Goal: Task Accomplishment & Management: Manage account settings

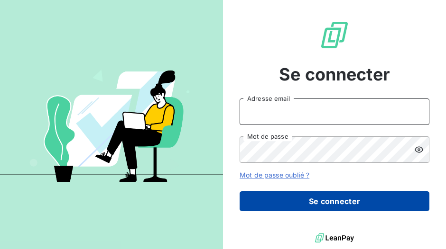
type input "[EMAIL_ADDRESS][DOMAIN_NAME]"
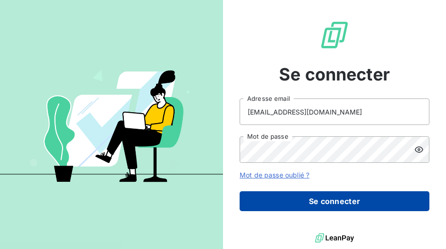
click at [335, 200] on button "Se connecter" at bounding box center [334, 201] width 190 height 20
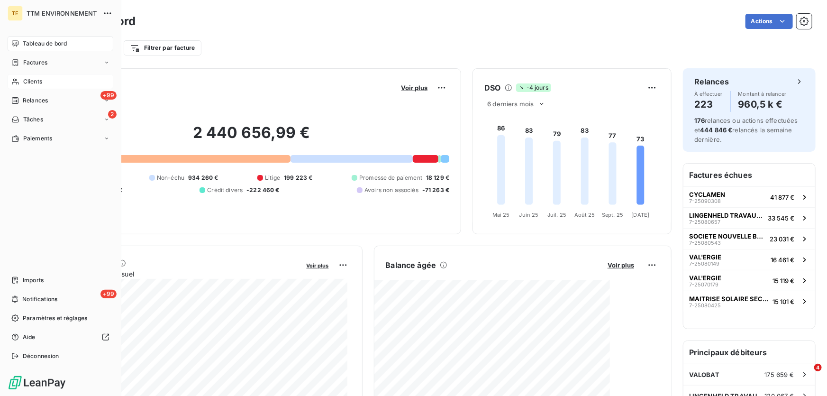
click at [27, 85] on span "Clients" at bounding box center [32, 81] width 19 height 9
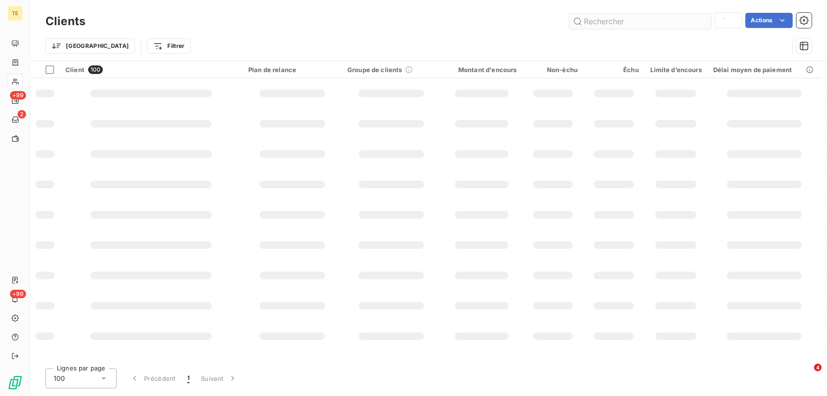
type input "loca"
click at [445, 24] on input "text" at bounding box center [640, 21] width 142 height 15
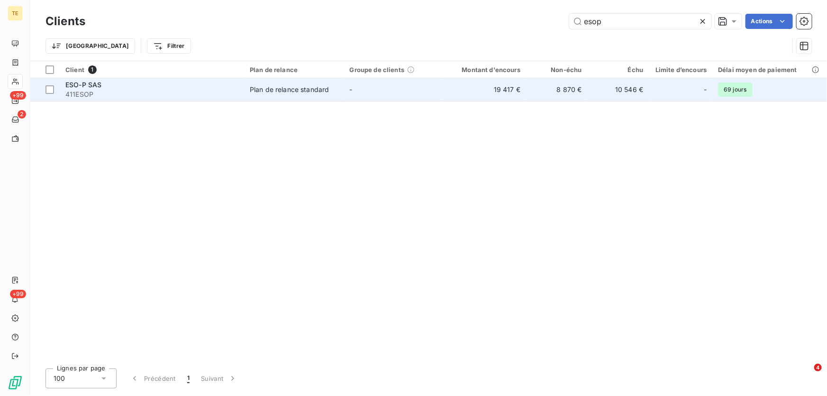
type input "esop"
click at [91, 95] on span "411ESOP" at bounding box center [151, 94] width 173 height 9
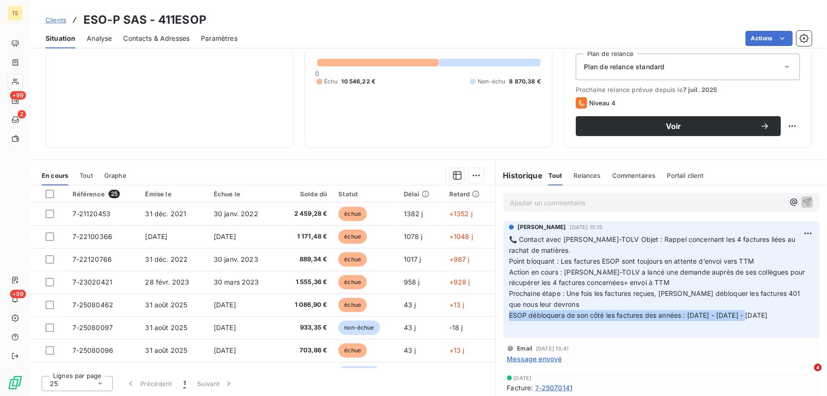
drag, startPoint x: 506, startPoint y: 316, endPoint x: 760, endPoint y: 312, distance: 254.5
click at [445, 249] on p "📞 Contact avec [PERSON_NAME]-TOLV Objet : Rappel concernant les 4 factures liée…" at bounding box center [661, 283] width 305 height 98
copy span "ESOP débloquera de son côté les factures des années : [DATE] - [DATE] - [DATE]"
click at [445, 249] on span "Prochaine étape : Une fois les factures reçues, [PERSON_NAME] débloquer les fac…" at bounding box center [655, 298] width 293 height 19
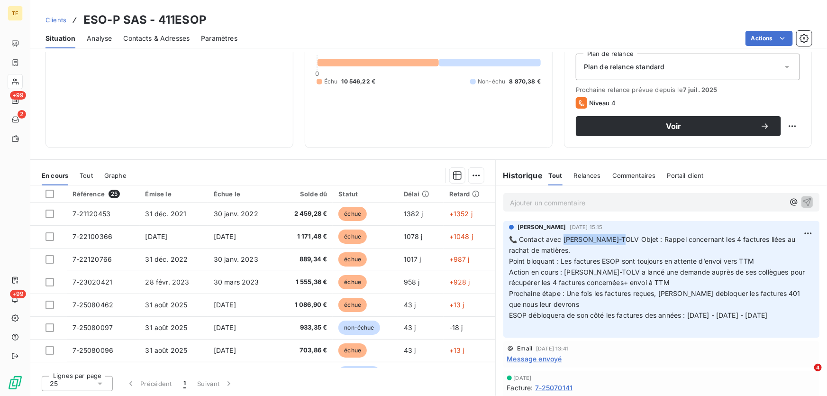
drag, startPoint x: 622, startPoint y: 237, endPoint x: 562, endPoint y: 236, distance: 60.2
click at [445, 236] on span "📞 Contact avec [PERSON_NAME]-TOLV Objet : Rappel concernant les 4 factures liée…" at bounding box center [653, 244] width 289 height 19
copy span "[PERSON_NAME]-TOLV"
click at [445, 199] on p "Ajouter un commentaire ﻿" at bounding box center [647, 203] width 274 height 12
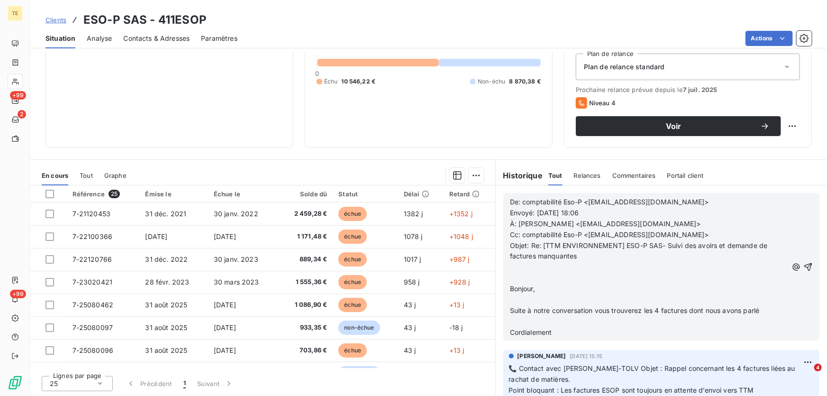
click at [445, 249] on p "﻿" at bounding box center [649, 267] width 278 height 11
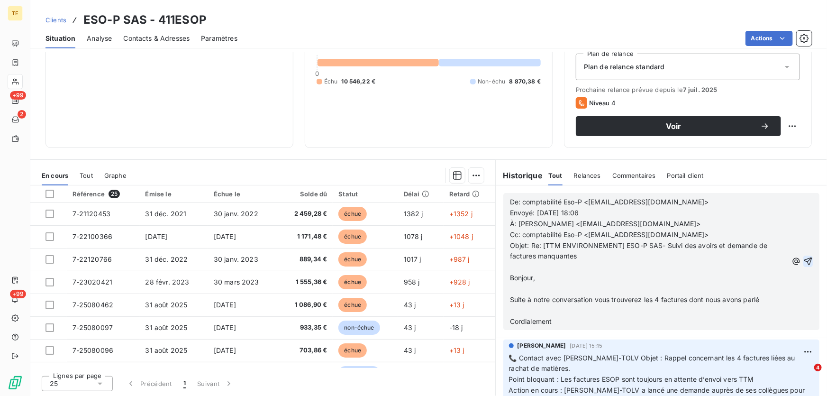
click at [445, 249] on icon "button" at bounding box center [808, 261] width 8 height 8
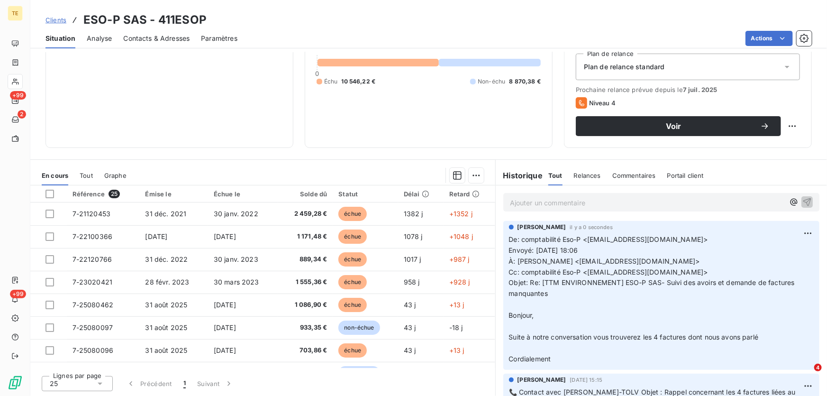
click at [445, 198] on p "Ajouter un commentaire ﻿" at bounding box center [647, 203] width 274 height 12
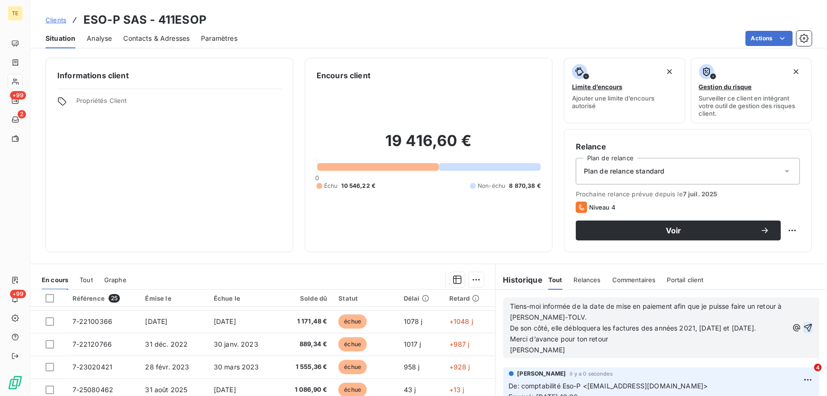
scroll to position [43, 0]
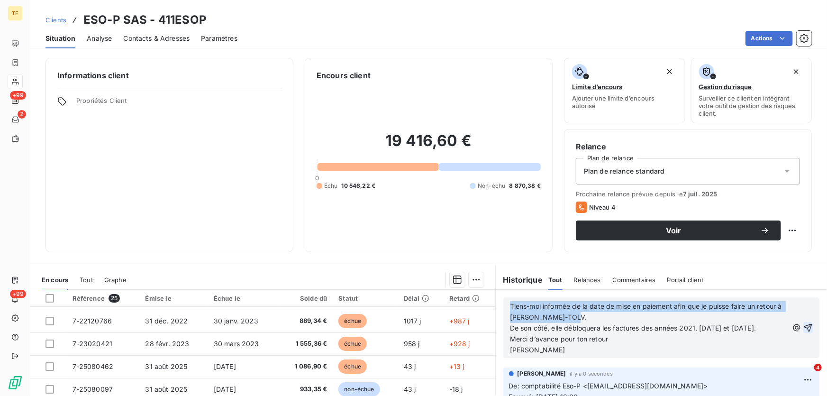
drag, startPoint x: 506, startPoint y: 304, endPoint x: 598, endPoint y: 314, distance: 92.0
click at [445, 249] on span "Tiens-moi informée de la date de mise en paiement afin que je puisse faire un r…" at bounding box center [647, 311] width 274 height 19
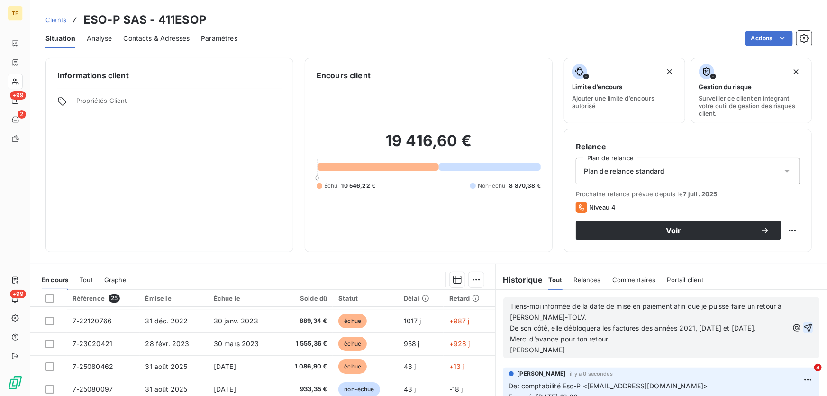
click at [445, 249] on span "Tiens-moi informée de la date de mise en paiement afin que je puisse faire un r…" at bounding box center [647, 311] width 274 height 19
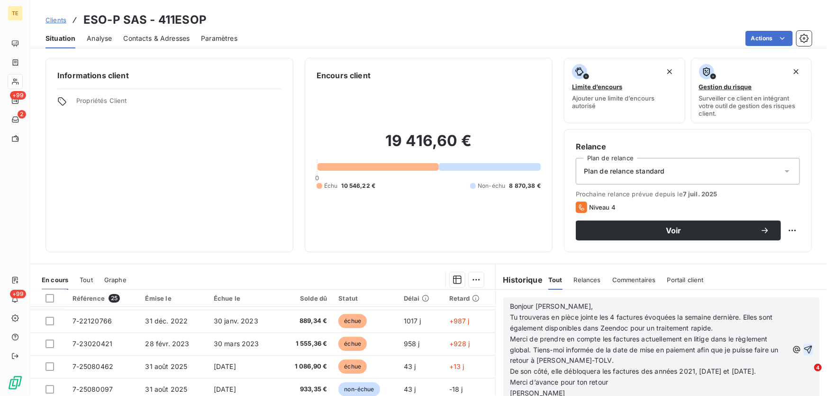
scroll to position [86, 0]
click at [445, 249] on icon "button" at bounding box center [808, 350] width 8 height 8
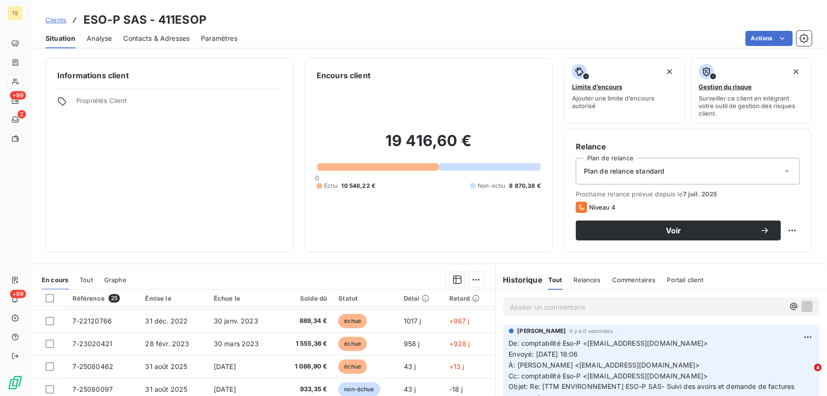
scroll to position [121, 0]
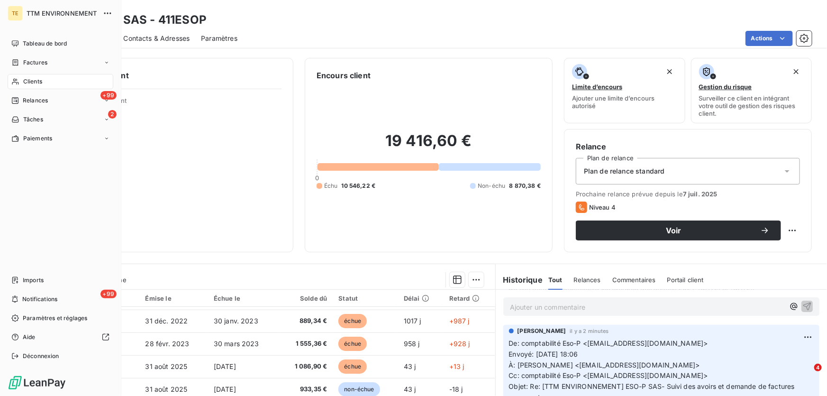
click at [30, 86] on div "Clients" at bounding box center [61, 81] width 106 height 15
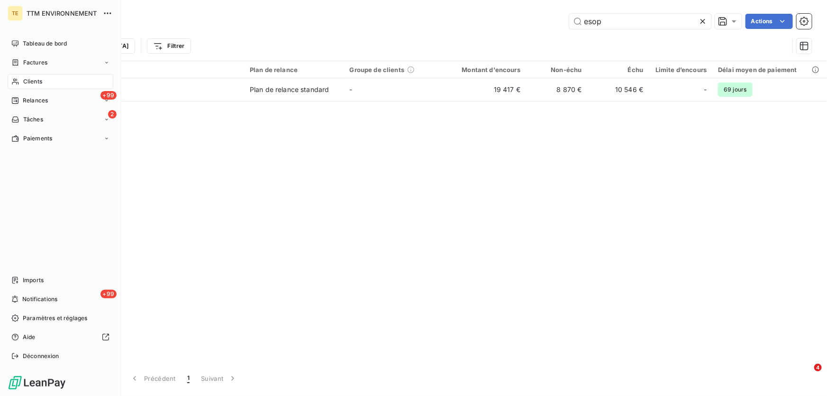
click at [30, 77] on span "Clients" at bounding box center [32, 81] width 19 height 9
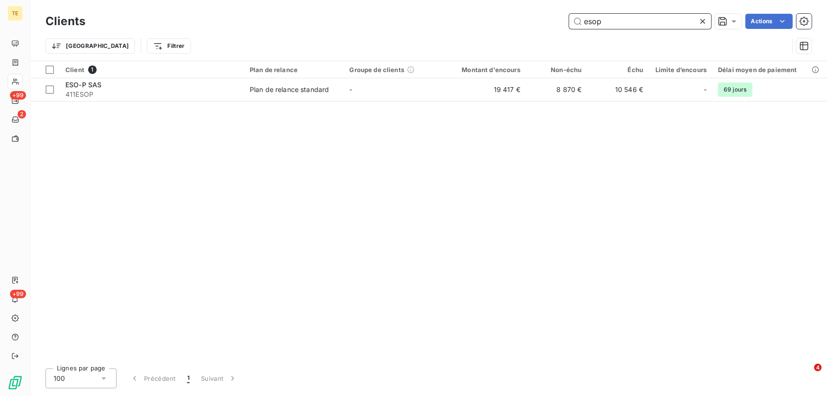
drag, startPoint x: 616, startPoint y: 24, endPoint x: 569, endPoint y: 24, distance: 47.4
click at [445, 24] on input "esop" at bounding box center [640, 21] width 142 height 15
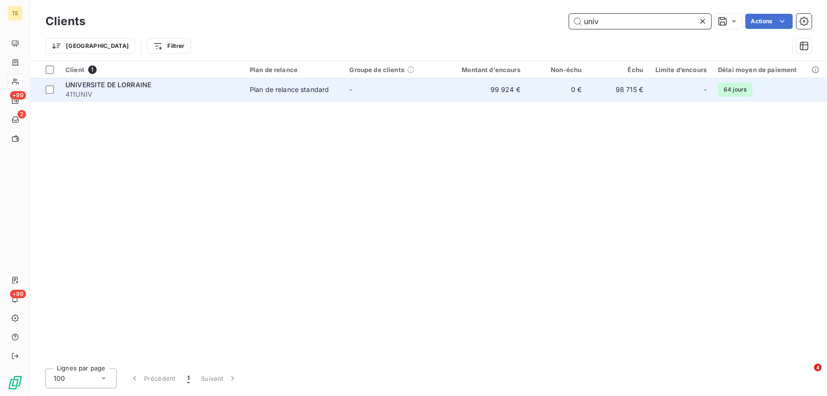
type input "univ"
click at [110, 88] on span "UNIVERSITE DE LORRAINE" at bounding box center [108, 85] width 86 height 8
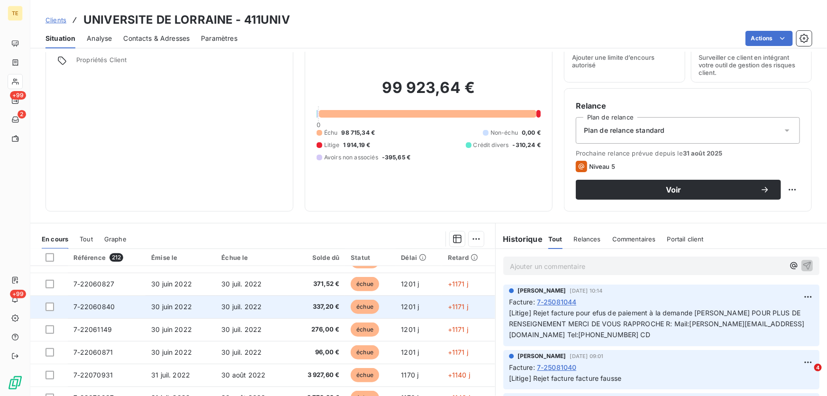
scroll to position [104, 0]
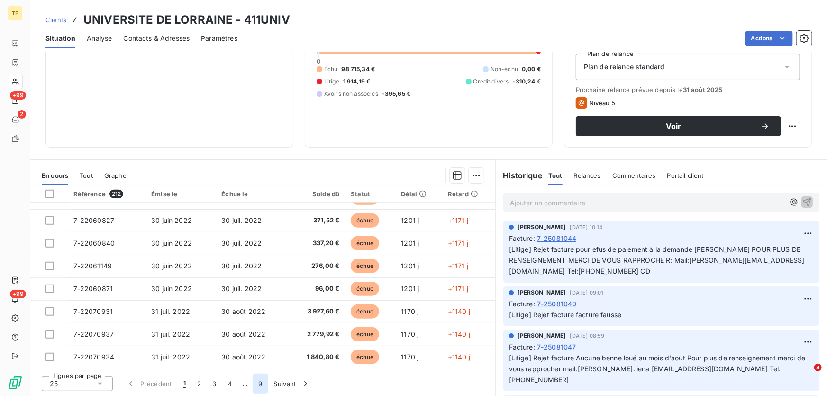
click at [261, 249] on button "9" at bounding box center [260, 383] width 15 height 20
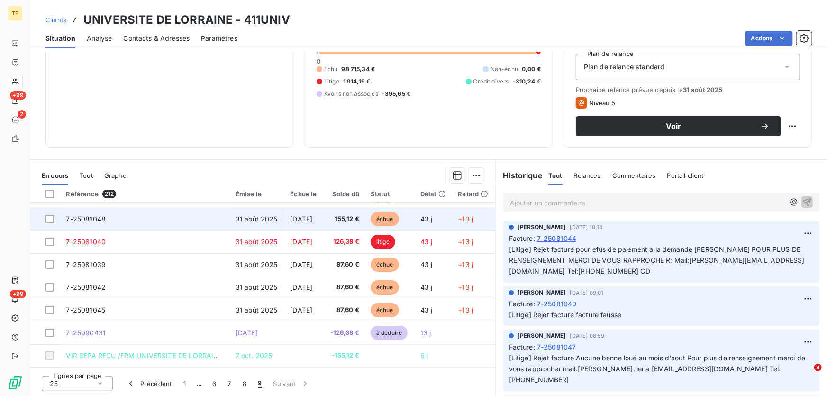
scroll to position [111, 0]
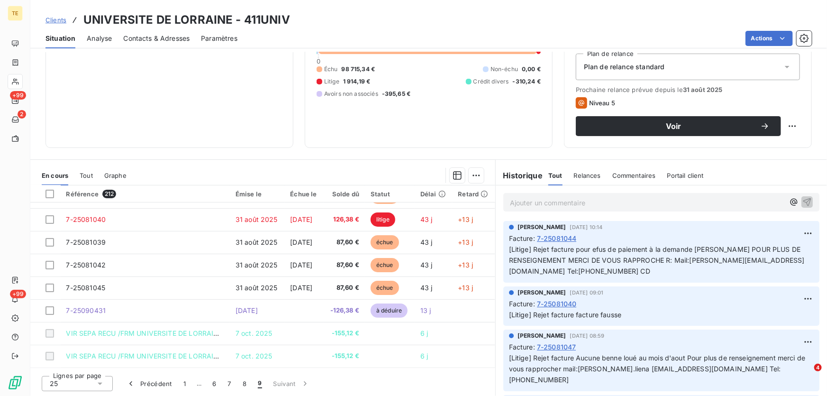
click at [258, 249] on span "9" at bounding box center [260, 383] width 4 height 9
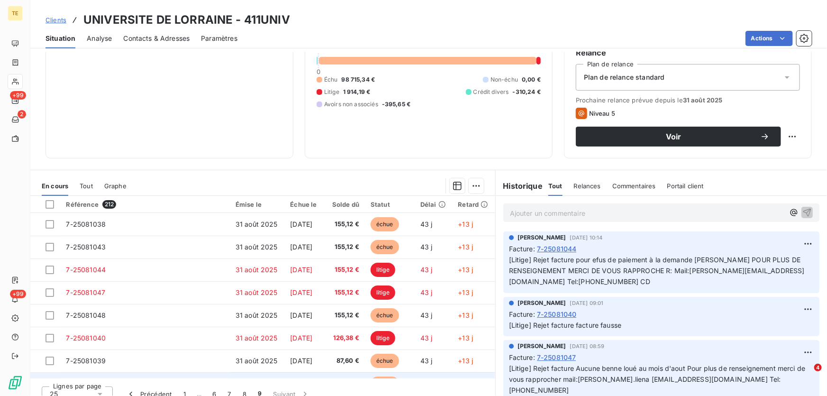
scroll to position [104, 0]
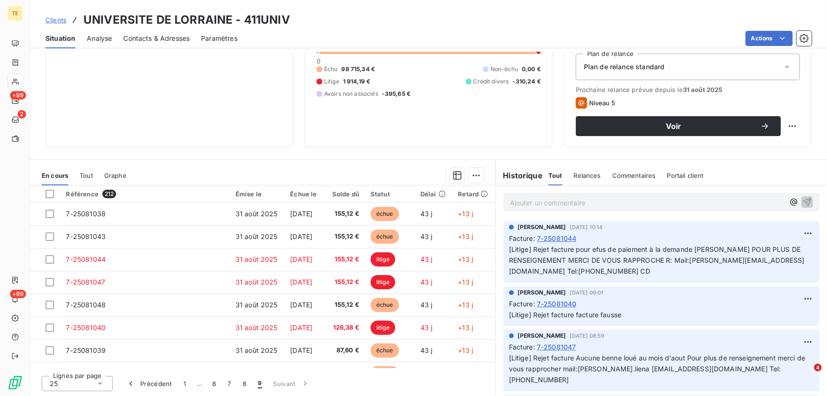
click at [445, 205] on p "Ajouter un commentaire ﻿" at bounding box center [647, 203] width 274 height 12
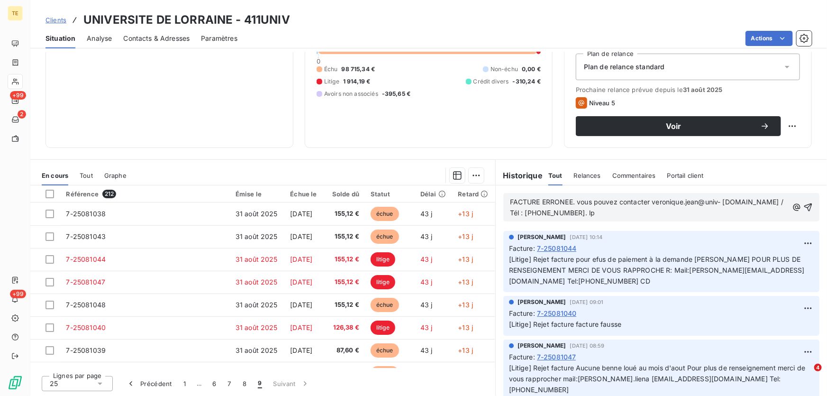
click at [445, 217] on p "FACTURE ERRONEE. vous pouvez contacter veronique.jean@univ- [DOMAIN_NAME] / Tél…" at bounding box center [649, 208] width 278 height 22
drag, startPoint x: 581, startPoint y: 214, endPoint x: 493, endPoint y: 200, distance: 89.2
click at [445, 200] on div "FACTURE ERRONEE. vous pouvez contacter veronique.jean@univ- [DOMAIN_NAME] / Tél…" at bounding box center [661, 207] width 331 height 44
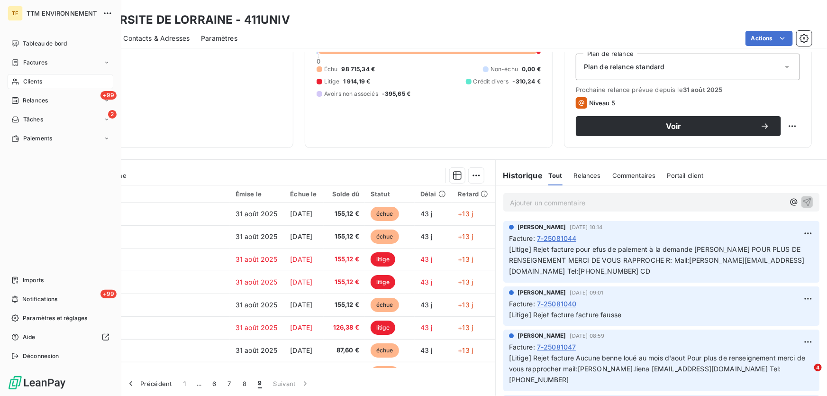
click at [27, 83] on span "Clients" at bounding box center [32, 81] width 19 height 9
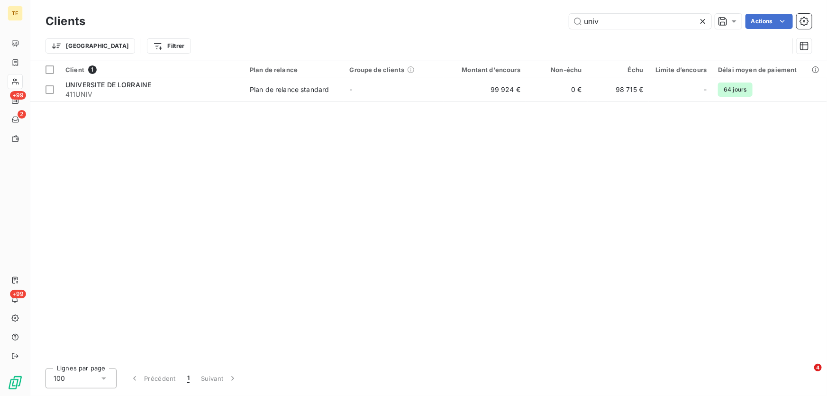
drag, startPoint x: 526, startPoint y: 20, endPoint x: 517, endPoint y: 21, distance: 9.5
click at [445, 21] on div "univ Actions" at bounding box center [454, 21] width 715 height 15
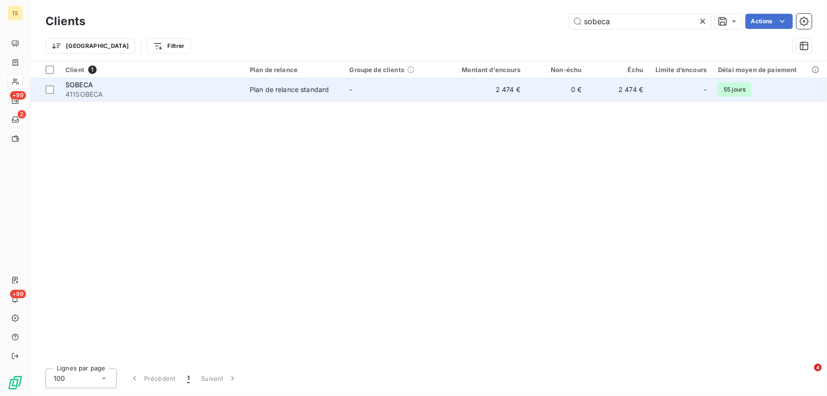
type input "sobeca"
click at [84, 95] on span "411SOBECA" at bounding box center [151, 94] width 173 height 9
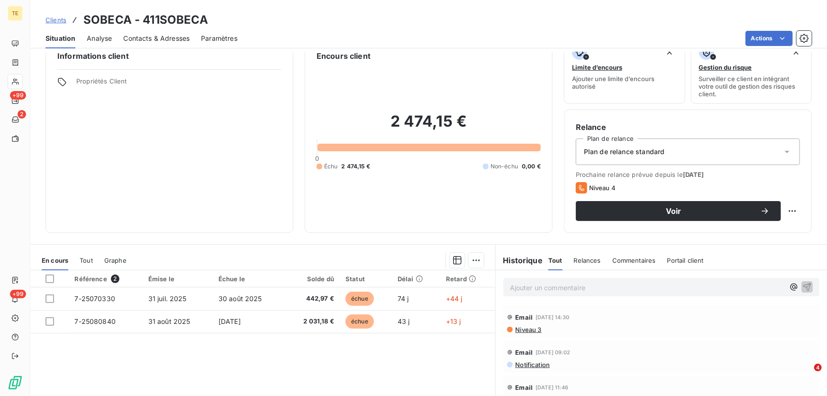
scroll to position [43, 0]
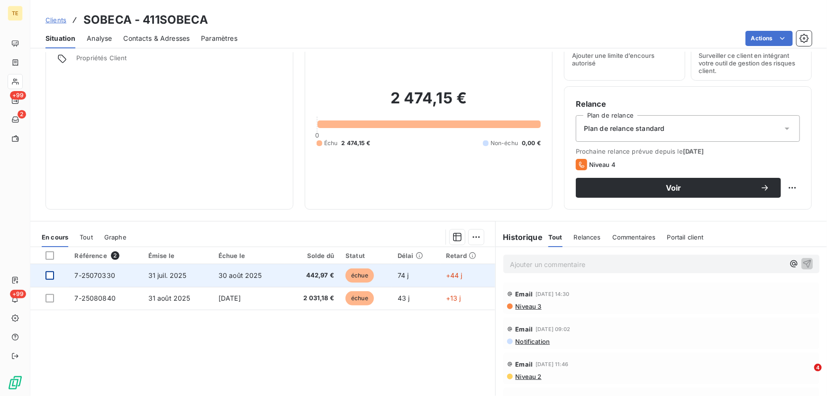
click at [48, 249] on div at bounding box center [49, 275] width 9 height 9
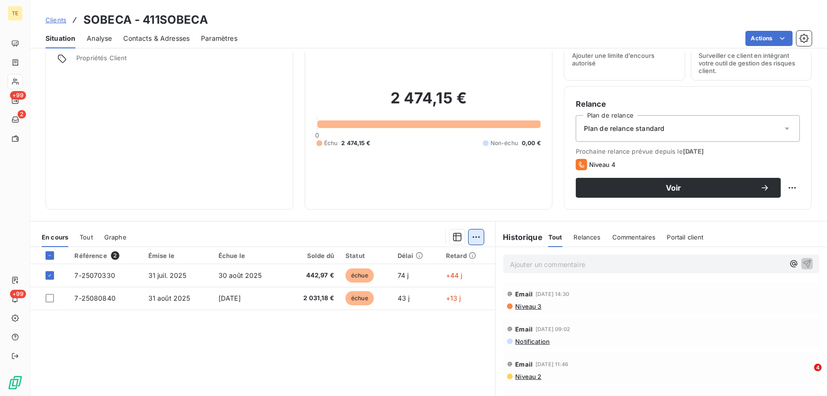
click at [445, 237] on html "TE +99 2 +99 Clients SOBECA - 411SOBECA Situation Analyse Contacts & Adresses P…" at bounding box center [413, 198] width 827 height 396
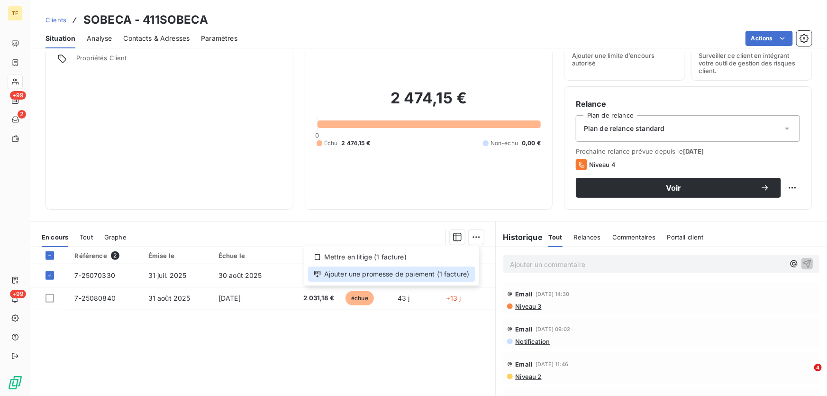
drag, startPoint x: 422, startPoint y: 272, endPoint x: 473, endPoint y: 272, distance: 50.7
click at [445, 249] on div "Ajouter une promesse de paiement (1 facture)" at bounding box center [391, 273] width 167 height 15
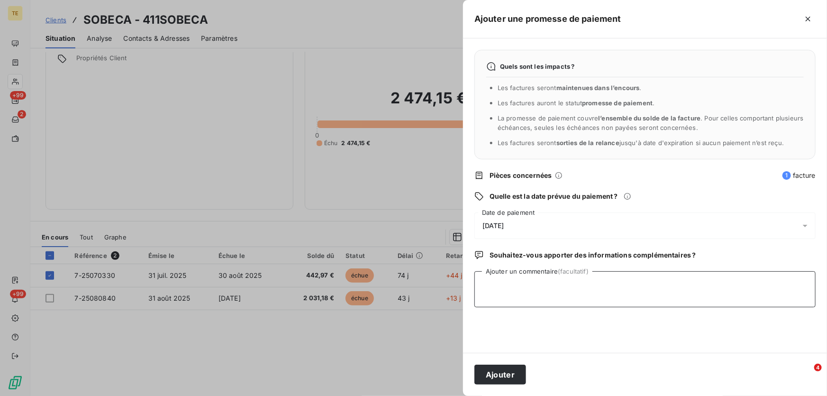
click at [445, 249] on textarea "Ajouter un commentaire (facultatif)" at bounding box center [644, 289] width 341 height 36
drag, startPoint x: 512, startPoint y: 286, endPoint x: 470, endPoint y: 286, distance: 42.2
click at [445, 249] on div "Quels sont les impacts ? Les factures seront maintenues dans l’encours . Les fa…" at bounding box center [645, 195] width 364 height 314
paste textarea "Avis de règlement numéro R01137614"
click at [445, 249] on textarea "Avis de règlement numéro R01137614" at bounding box center [644, 289] width 341 height 36
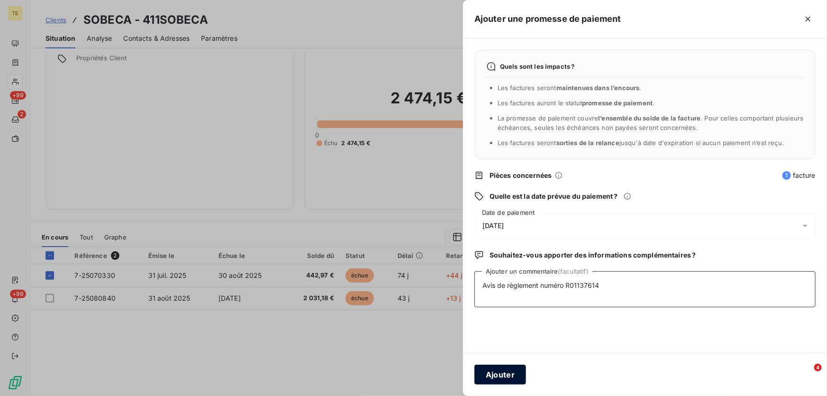
type textarea "Avis de règlement numéro R01137614"
click at [445, 249] on button "Ajouter" at bounding box center [500, 374] width 52 height 20
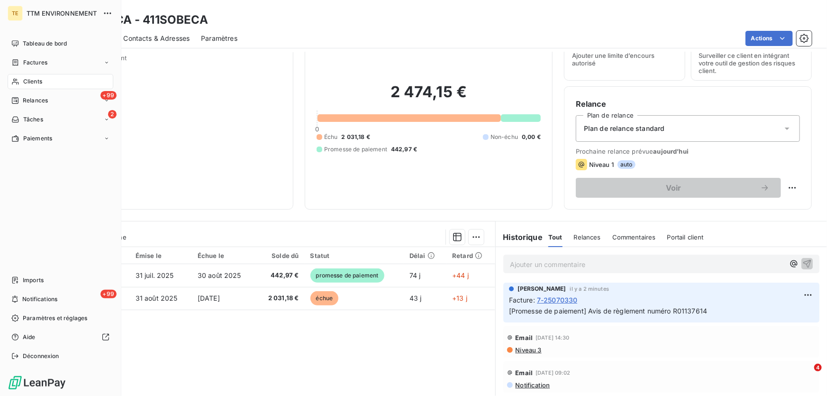
click at [32, 81] on span "Clients" at bounding box center [32, 81] width 19 height 9
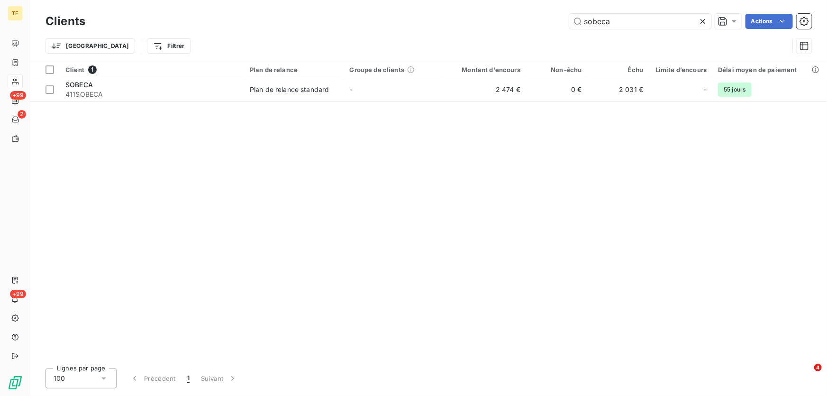
drag, startPoint x: 561, startPoint y: 21, endPoint x: 498, endPoint y: 18, distance: 63.1
click at [445, 18] on div "sobeca Actions" at bounding box center [454, 21] width 715 height 15
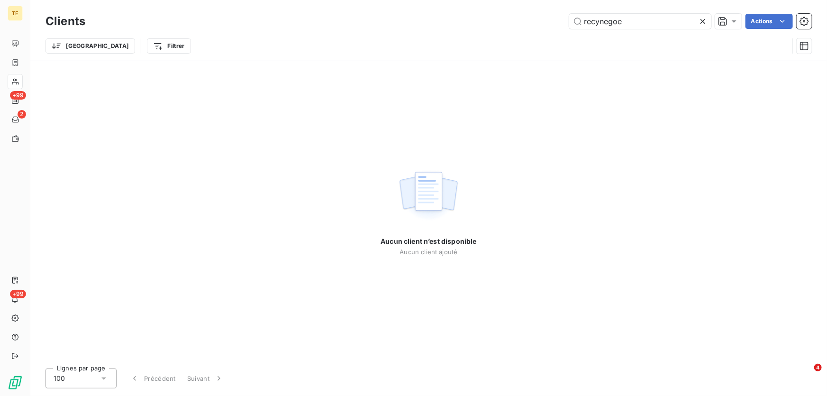
drag, startPoint x: 641, startPoint y: 21, endPoint x: 558, endPoint y: 21, distance: 82.9
click at [445, 21] on div "recynegoe Actions" at bounding box center [454, 21] width 715 height 15
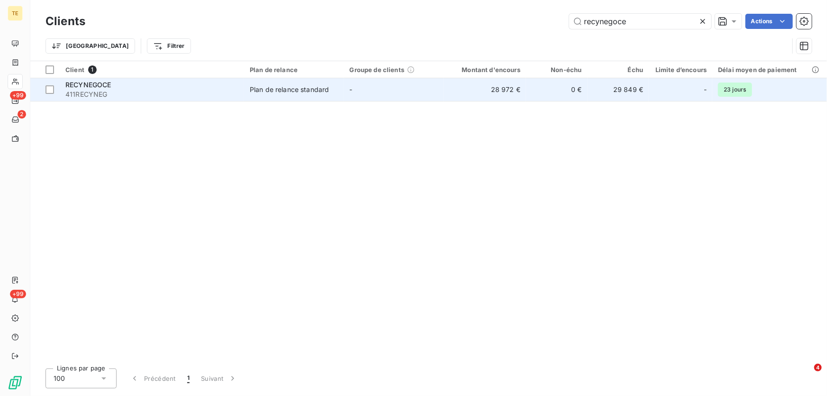
type input "recynegoce"
click at [90, 92] on span "411RECYNEG" at bounding box center [151, 94] width 173 height 9
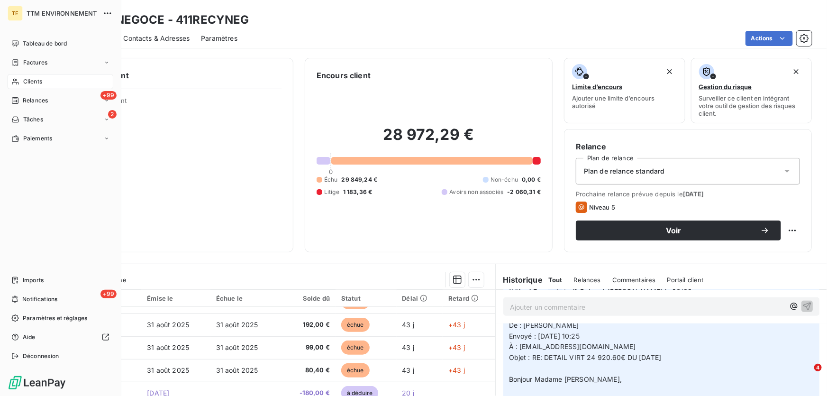
click at [33, 86] on div "Clients" at bounding box center [61, 81] width 106 height 15
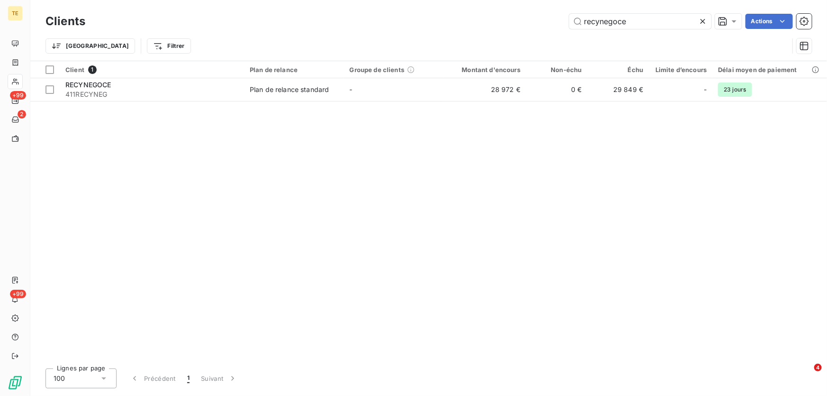
drag, startPoint x: 642, startPoint y: 24, endPoint x: 516, endPoint y: 19, distance: 126.7
click at [445, 19] on div "recynegoce Actions" at bounding box center [454, 21] width 715 height 15
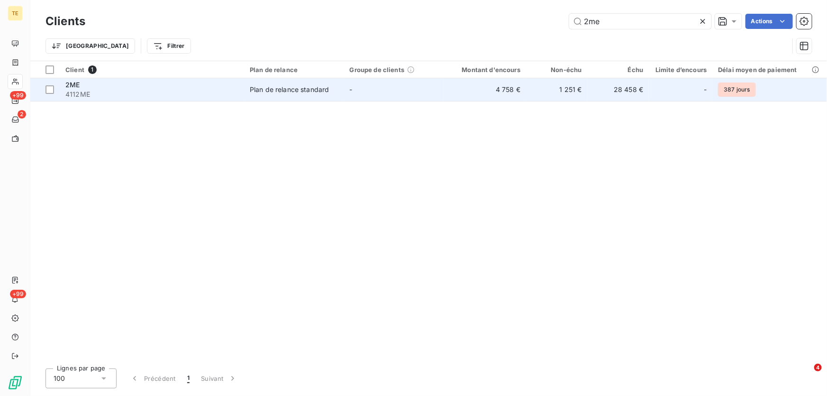
type input "2me"
click at [67, 87] on span "2ME" at bounding box center [72, 85] width 14 height 8
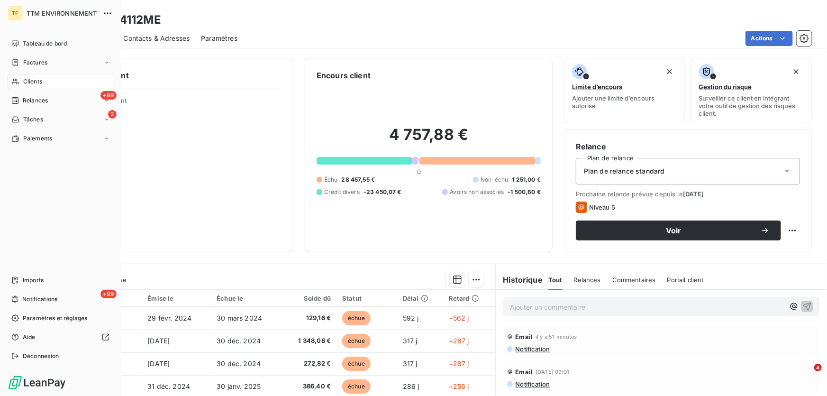
click at [33, 78] on span "Clients" at bounding box center [32, 81] width 19 height 9
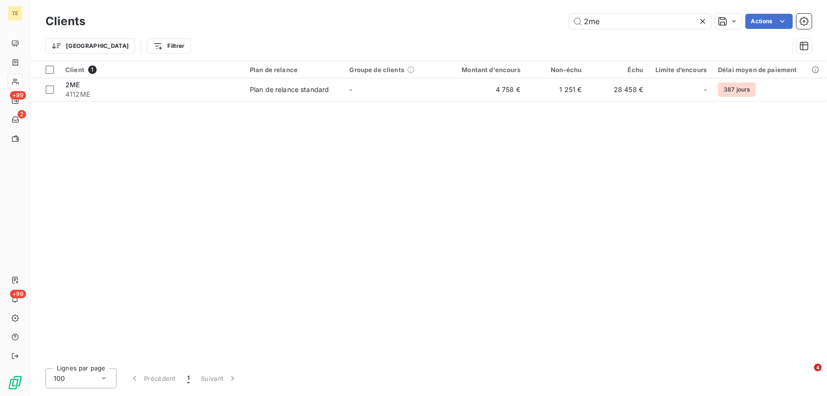
drag, startPoint x: 577, startPoint y: 21, endPoint x: 553, endPoint y: 22, distance: 23.7
click at [445, 22] on div "2me Actions" at bounding box center [454, 21] width 715 height 15
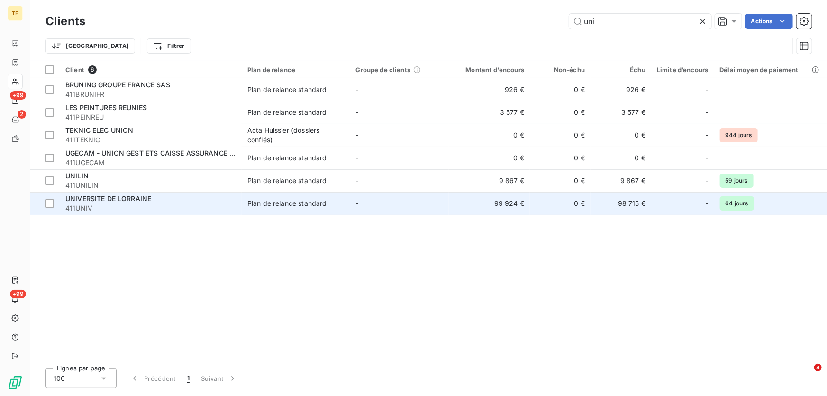
type input "uni"
click at [105, 196] on span "UNIVERSITE DE LORRAINE" at bounding box center [108, 198] width 86 height 8
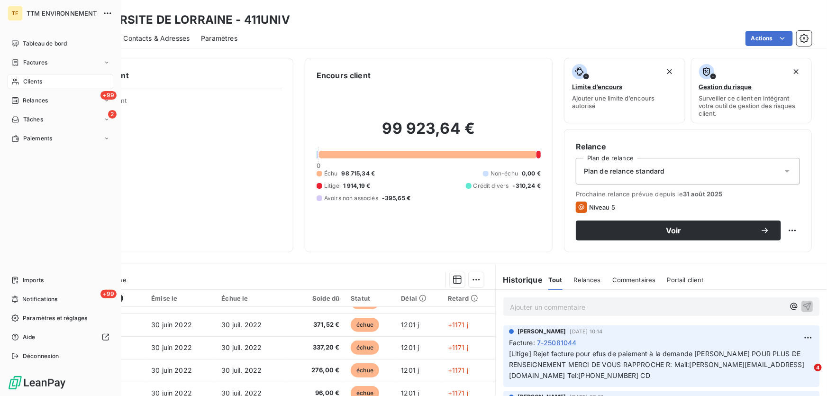
click at [33, 81] on span "Clients" at bounding box center [32, 81] width 19 height 9
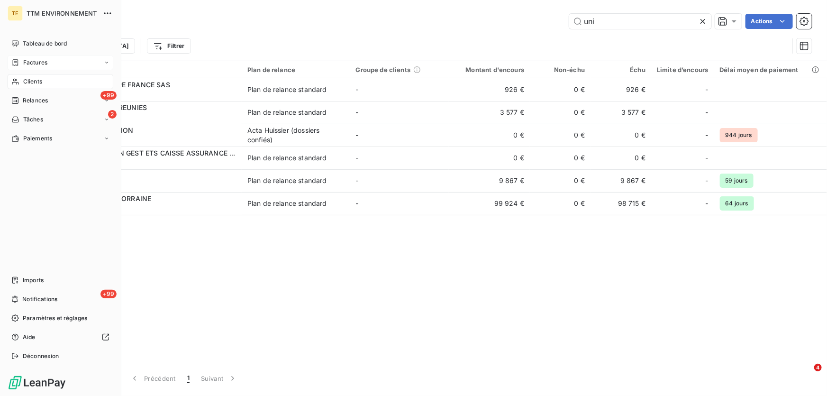
click at [37, 60] on span "Factures" at bounding box center [35, 62] width 24 height 9
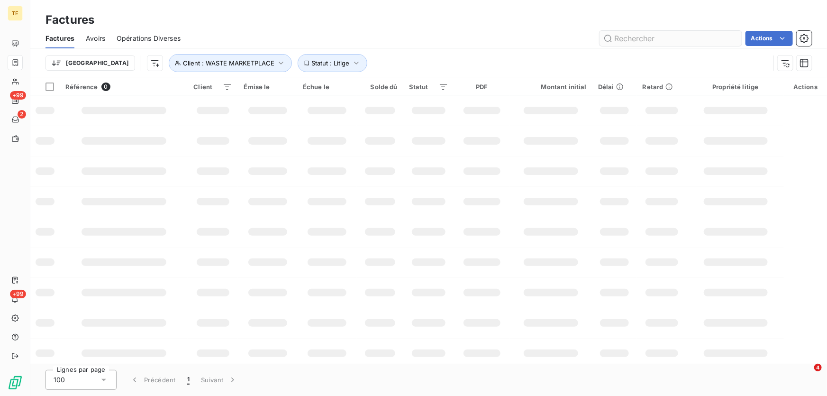
click at [445, 41] on input "text" at bounding box center [671, 38] width 142 height 15
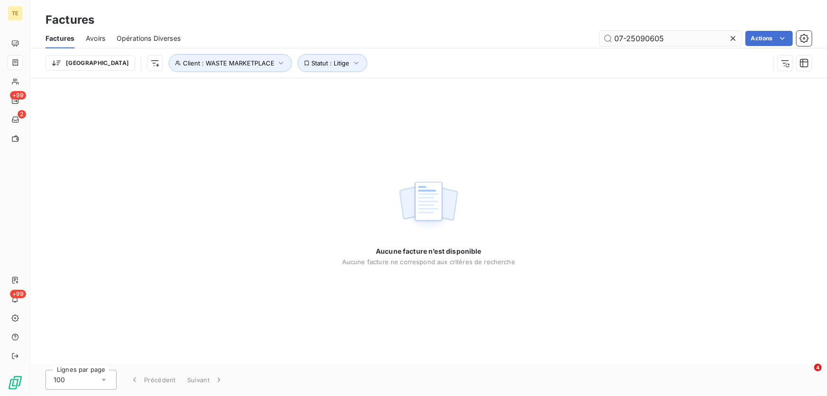
click at [445, 38] on input "07-25090605" at bounding box center [671, 38] width 142 height 15
type input "7-25090605"
click at [445, 71] on div "Trier Client : WASTE MARKETPLACE Statut : Litige" at bounding box center [407, 63] width 724 height 18
click at [445, 37] on input "7-25090605" at bounding box center [671, 38] width 142 height 15
click at [445, 39] on icon at bounding box center [732, 38] width 9 height 9
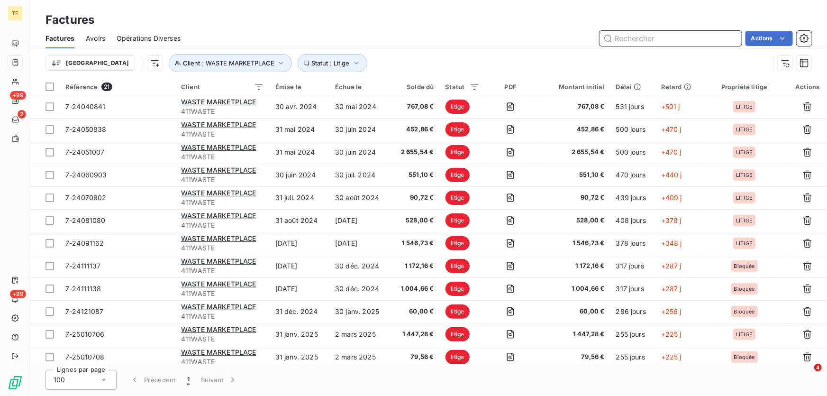
click at [445, 36] on input "text" at bounding box center [671, 38] width 142 height 15
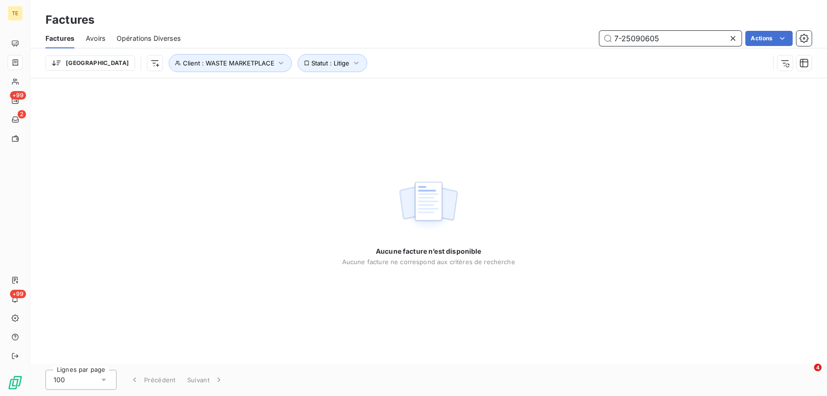
click at [445, 40] on input "7-25090605" at bounding box center [671, 38] width 142 height 15
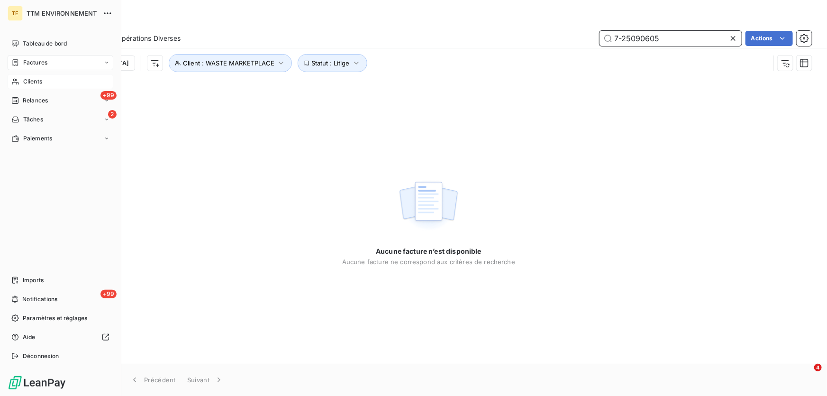
type input "7-25090605"
click at [38, 85] on span "Clients" at bounding box center [32, 81] width 19 height 9
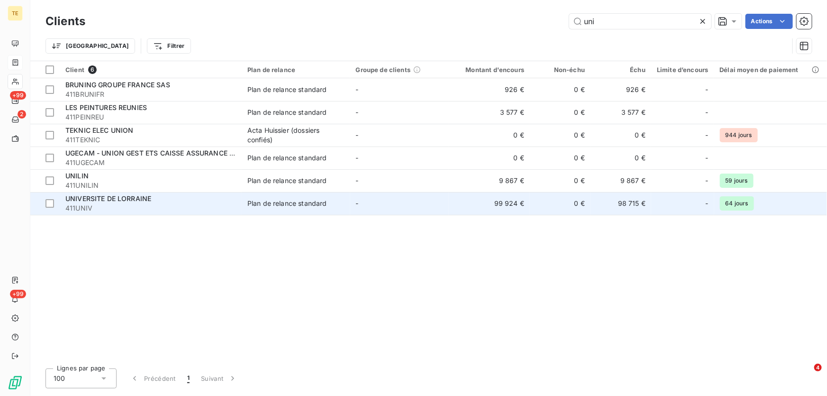
click at [96, 201] on span "UNIVERSITE DE LORRAINE" at bounding box center [108, 198] width 86 height 8
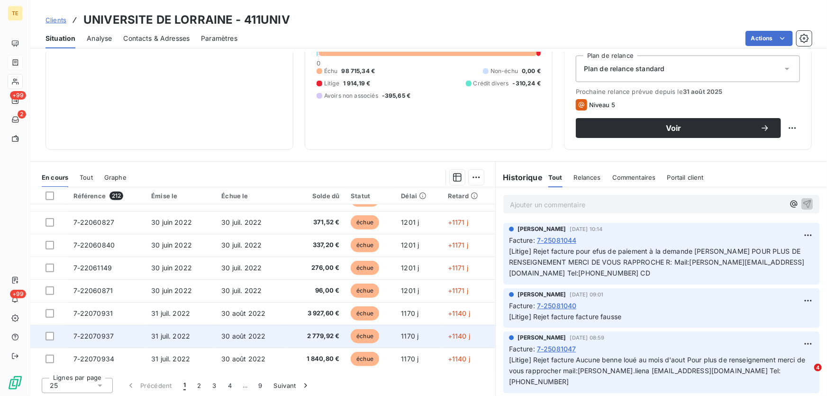
scroll to position [104, 0]
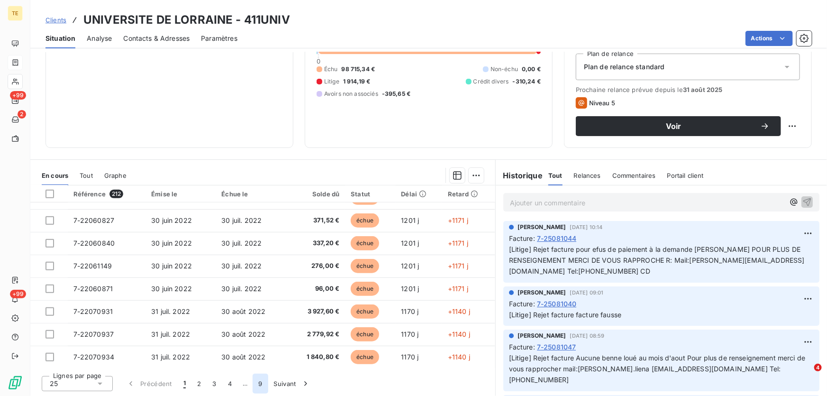
click at [257, 249] on button "9" at bounding box center [260, 383] width 15 height 20
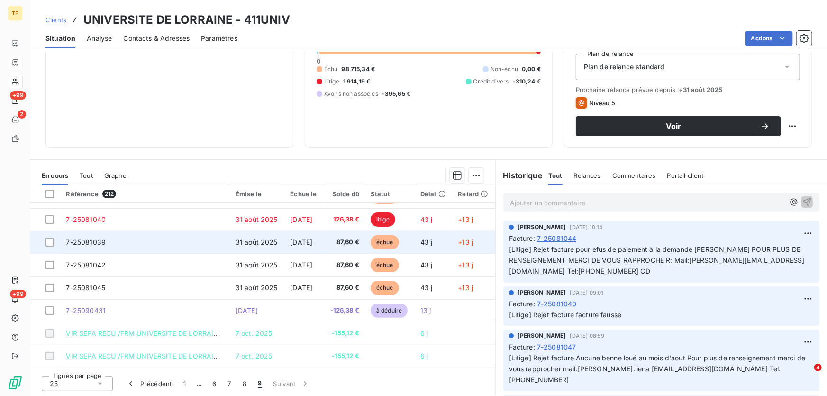
scroll to position [111, 0]
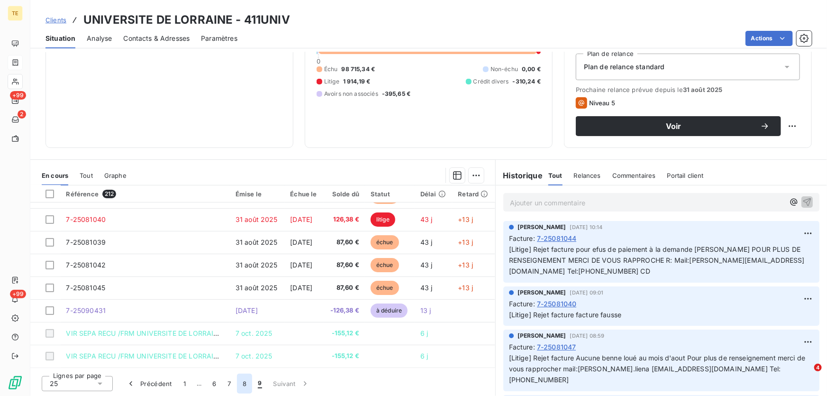
click at [240, 249] on button "8" at bounding box center [244, 383] width 15 height 20
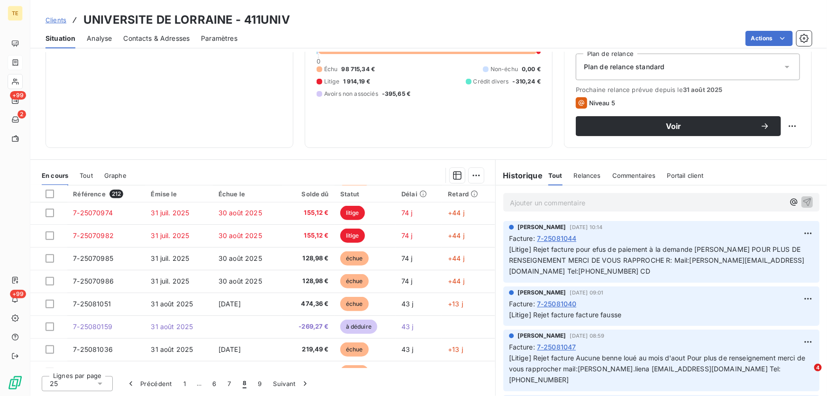
scroll to position [403, 0]
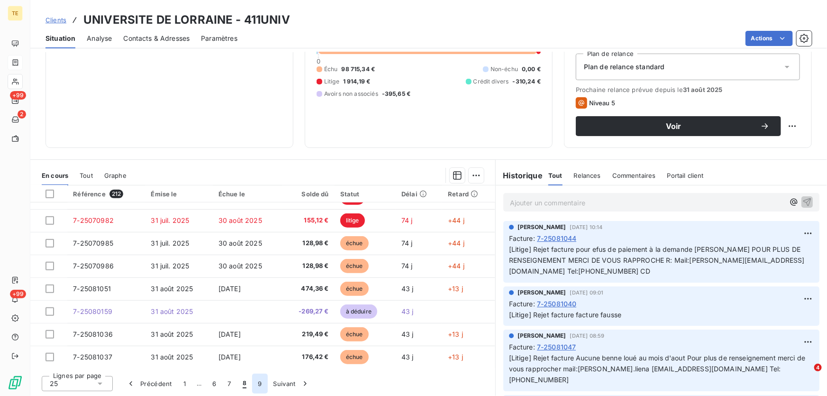
click at [259, 249] on button "9" at bounding box center [259, 383] width 15 height 20
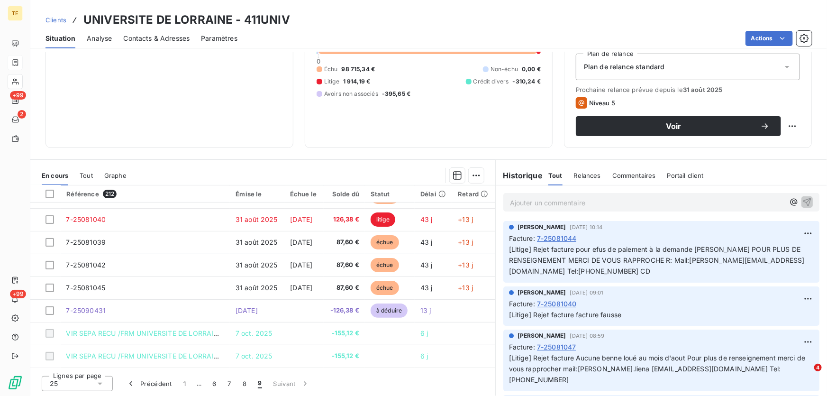
scroll to position [111, 0]
click at [445, 202] on p "Ajouter un commentaire ﻿" at bounding box center [647, 203] width 274 height 12
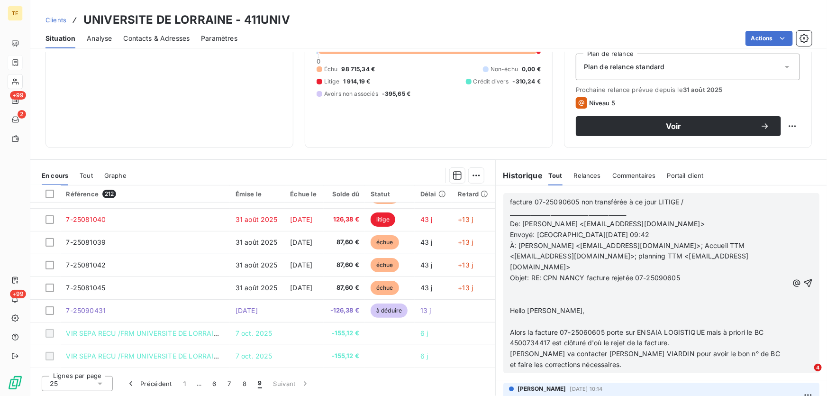
click at [445, 202] on p "facture 07-25090605 non transférée à ce jour LITIGE / _________________________…" at bounding box center [649, 208] width 278 height 22
click at [445, 198] on p "facture 07-25090605 non transférée à ce jour LITIGE ___________________________…" at bounding box center [649, 208] width 278 height 22
click at [445, 200] on p "facture 07-25090605 non transférée à ce jour LITIGE - action en cours _________…" at bounding box center [649, 208] width 278 height 22
click at [445, 200] on p "facture 07-25090605 non transférée à ce jour LITIGE - action en _______________…" at bounding box center [649, 208] width 278 height 22
click at [445, 249] on icon "button" at bounding box center [807, 282] width 9 height 9
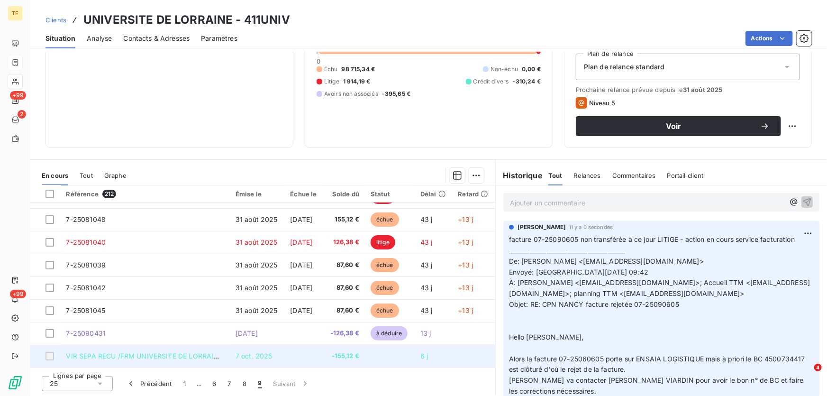
scroll to position [86, 0]
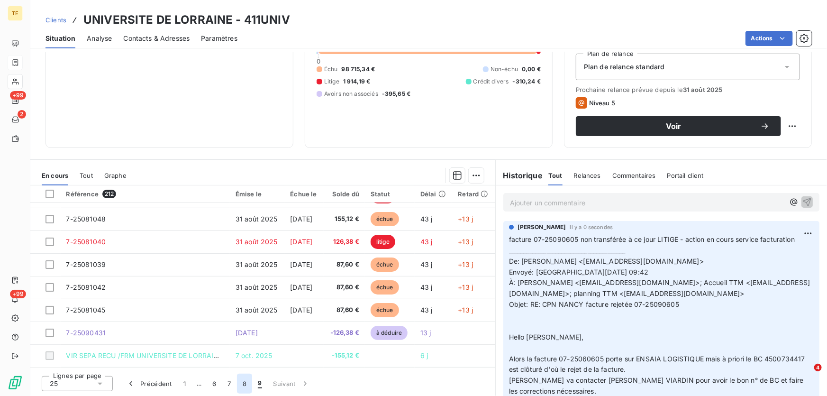
click at [244, 249] on button "8" at bounding box center [244, 383] width 15 height 20
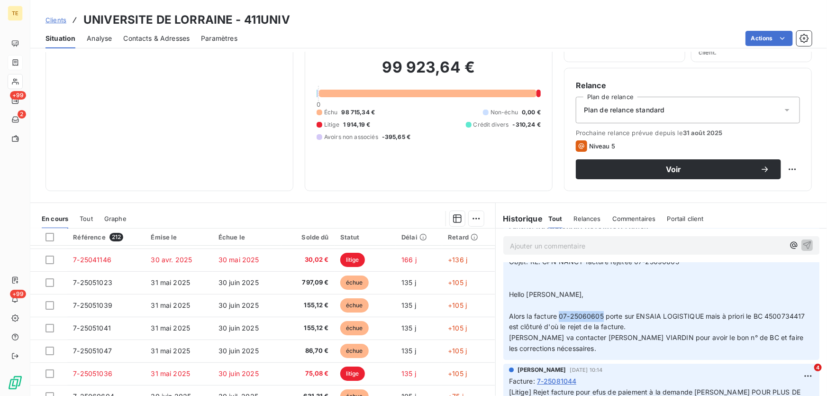
drag, startPoint x: 600, startPoint y: 314, endPoint x: 554, endPoint y: 314, distance: 46.0
click at [445, 249] on span "Alors la facture 07-25060605 porte sur ENSAIA LOGISTIQUE mais à priori le BC 45…" at bounding box center [658, 321] width 298 height 19
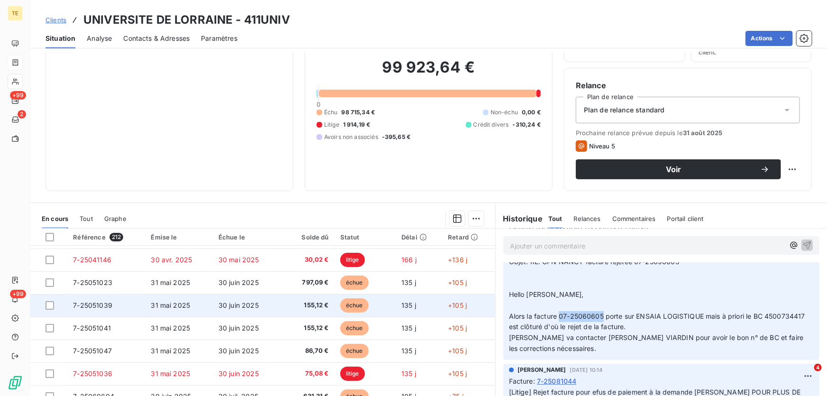
scroll to position [0, 0]
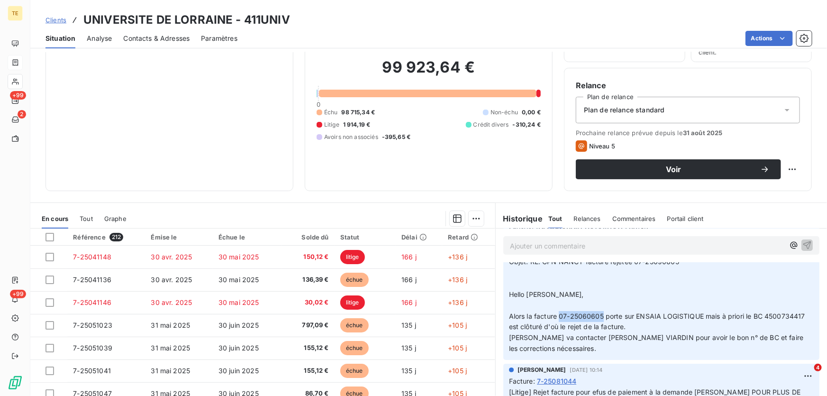
copy span "07-25060605"
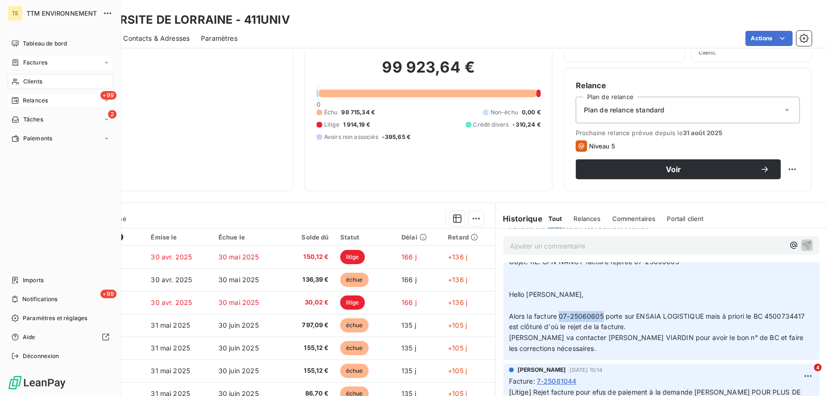
click at [38, 96] on span "Relances" at bounding box center [35, 100] width 25 height 9
click at [40, 64] on span "Factures" at bounding box center [35, 62] width 24 height 9
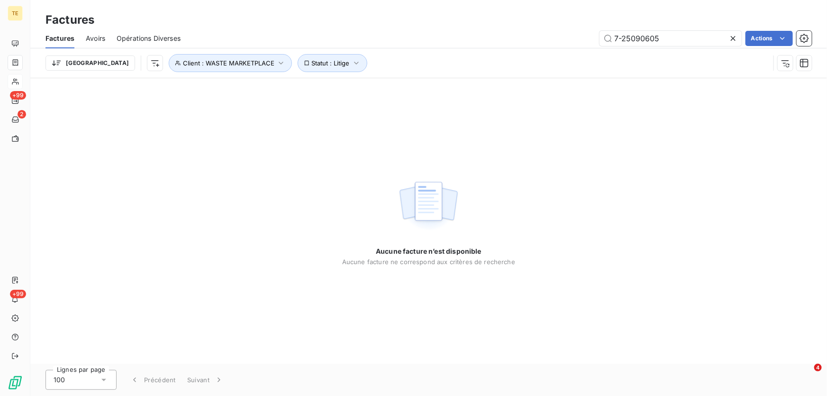
click at [445, 38] on icon at bounding box center [732, 38] width 9 height 9
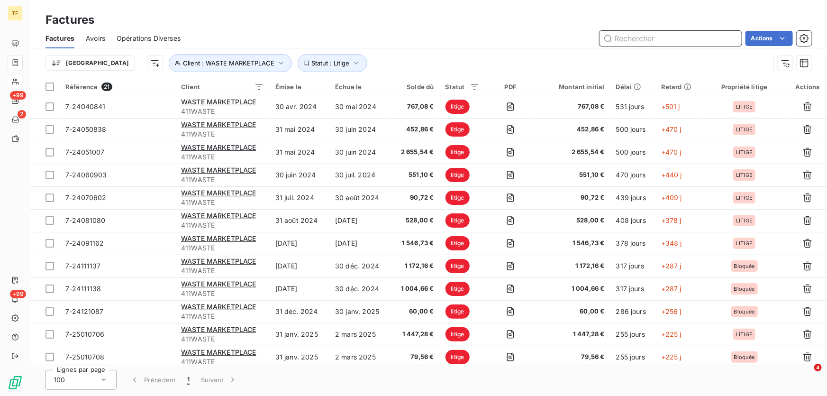
click at [445, 37] on input "text" at bounding box center [671, 38] width 142 height 15
paste input "07-25060605"
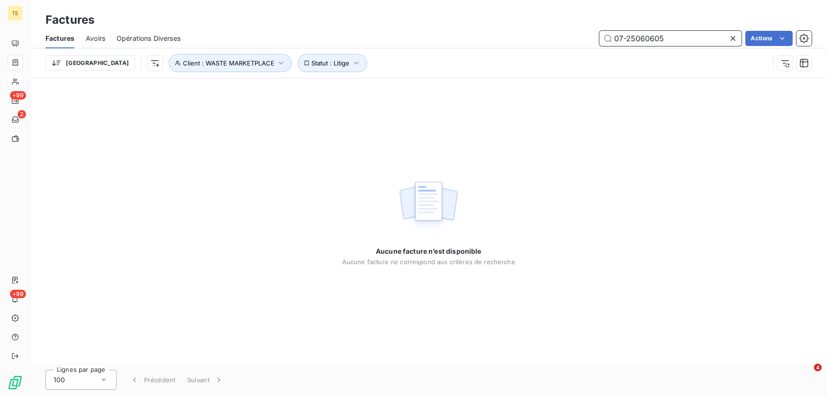
click at [445, 37] on input "07-25060605" at bounding box center [671, 38] width 142 height 15
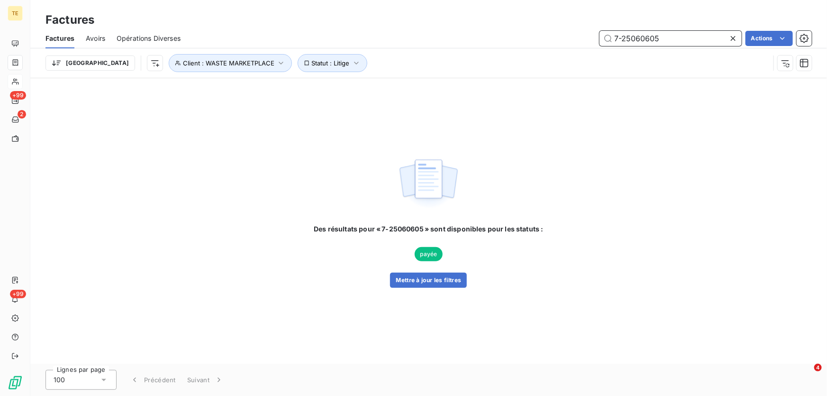
type input "7-25060605"
click at [445, 144] on div "Des résultats pour « 7-25060605 » sont disponibles pour les statuts : payée Met…" at bounding box center [428, 220] width 797 height 285
click at [279, 62] on icon "button" at bounding box center [281, 63] width 4 height 3
click at [338, 85] on icon "button" at bounding box center [337, 87] width 9 height 9
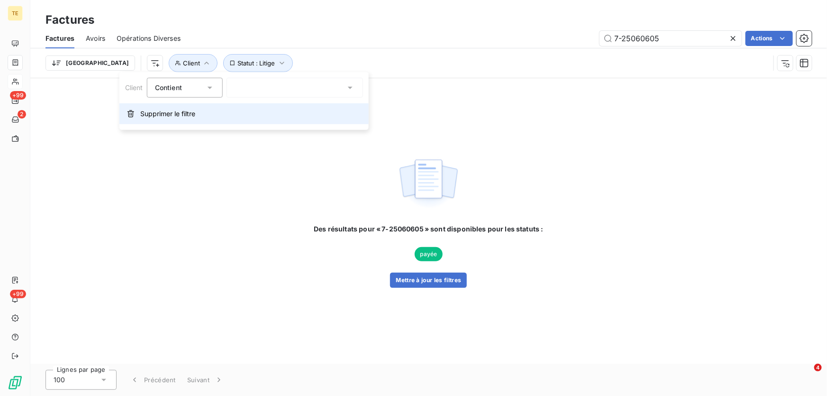
click at [168, 113] on span "Supprimer le filtre" at bounding box center [167, 113] width 55 height 9
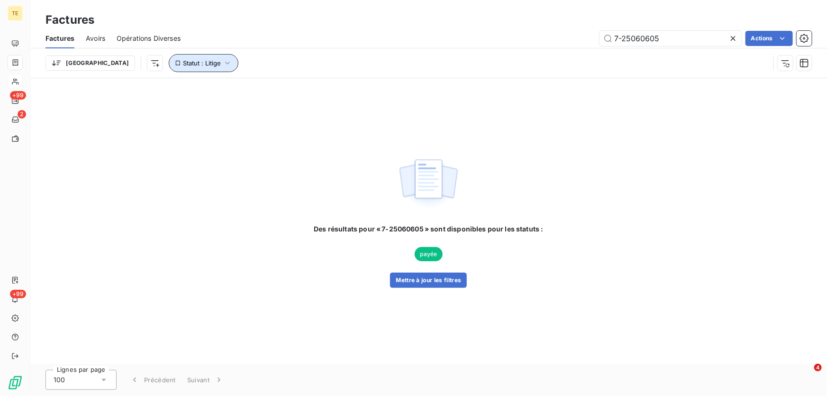
click at [225, 62] on icon "button" at bounding box center [227, 63] width 5 height 3
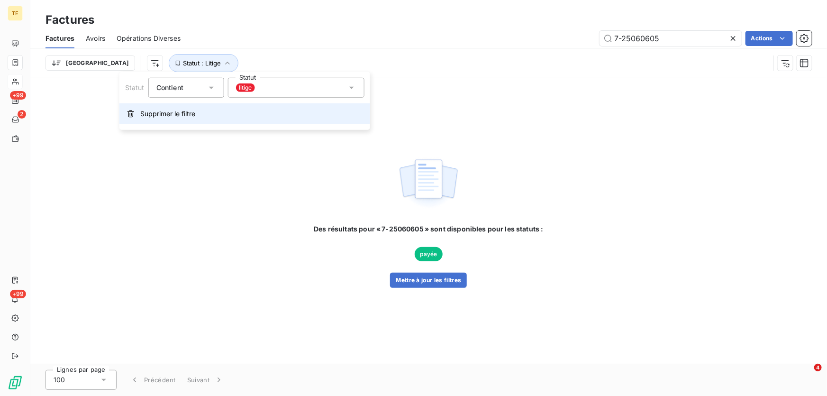
click at [138, 115] on button "Supprimer le filtre" at bounding box center [244, 113] width 251 height 21
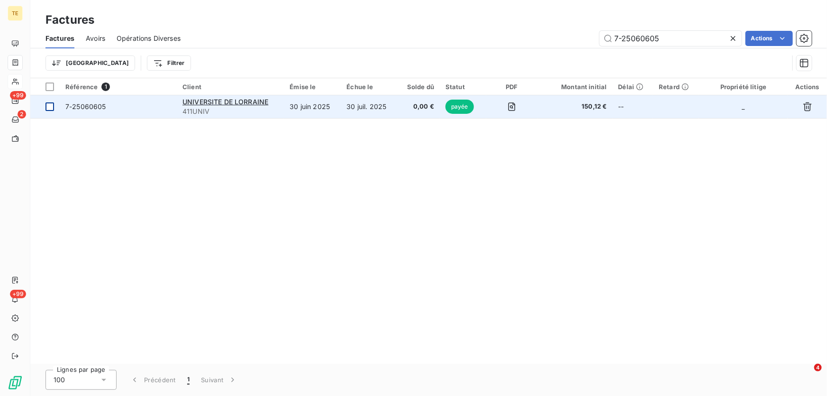
click at [49, 107] on div at bounding box center [49, 106] width 9 height 9
click at [203, 100] on span "UNIVERSITE DE LORRAINE" at bounding box center [225, 102] width 86 height 8
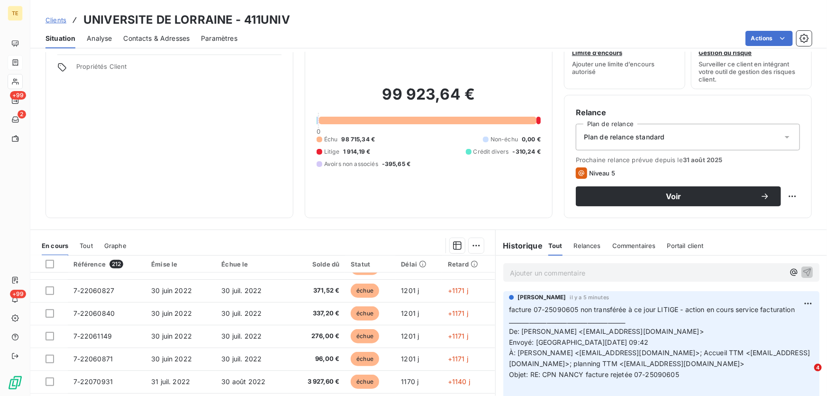
scroll to position [104, 0]
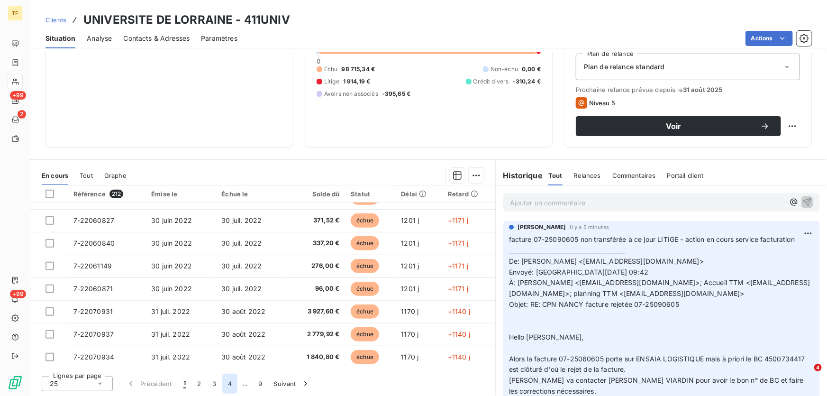
click at [228, 249] on button "4" at bounding box center [229, 383] width 15 height 20
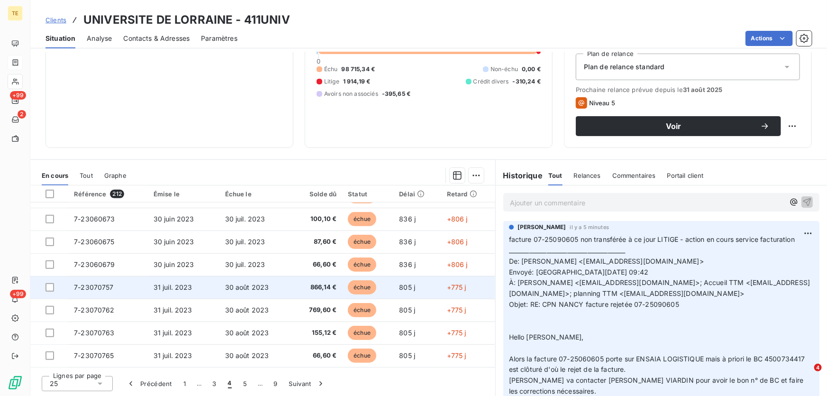
scroll to position [403, 0]
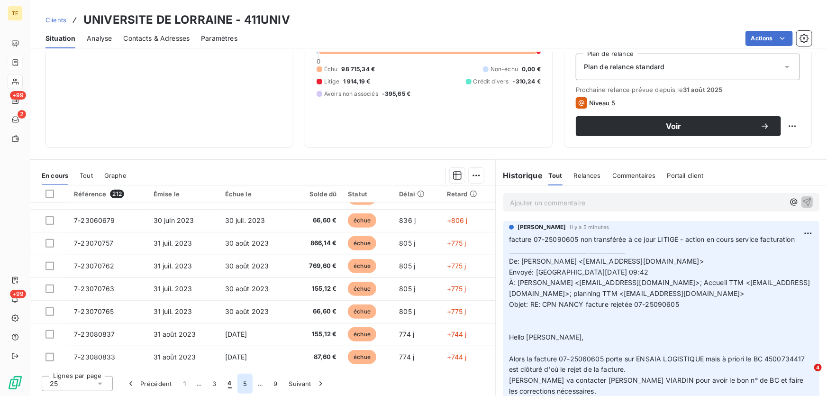
click at [244, 249] on button "5" at bounding box center [244, 383] width 15 height 20
click at [246, 249] on button "6" at bounding box center [244, 383] width 15 height 20
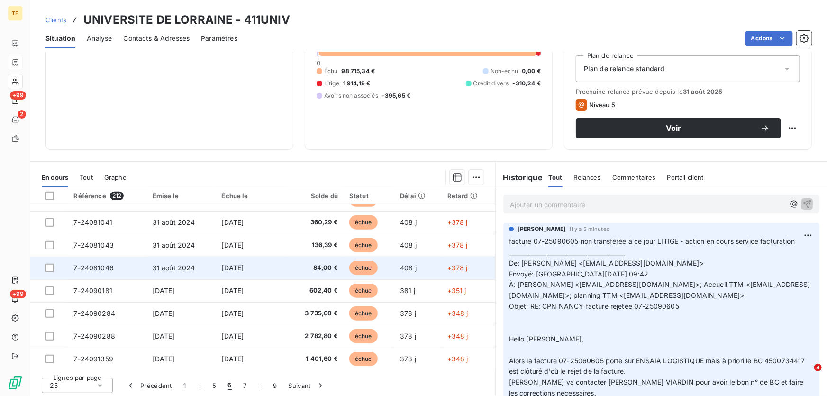
scroll to position [104, 0]
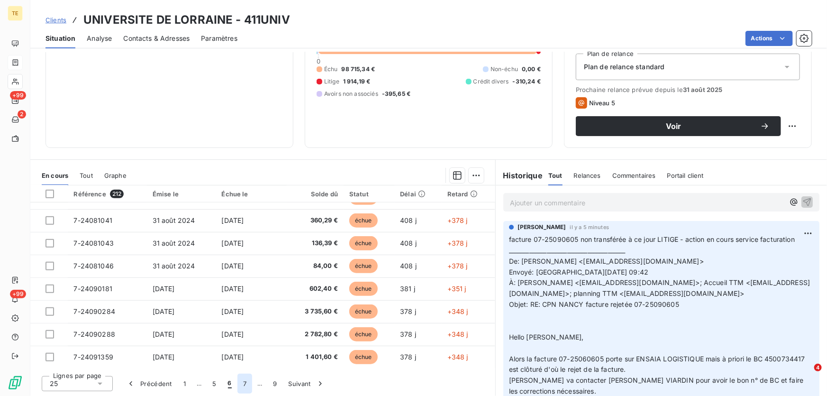
click at [242, 249] on button "7" at bounding box center [244, 383] width 15 height 20
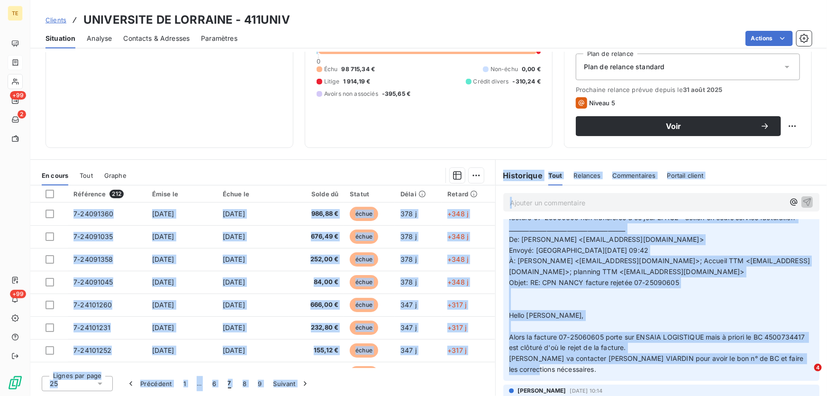
scroll to position [0, 0]
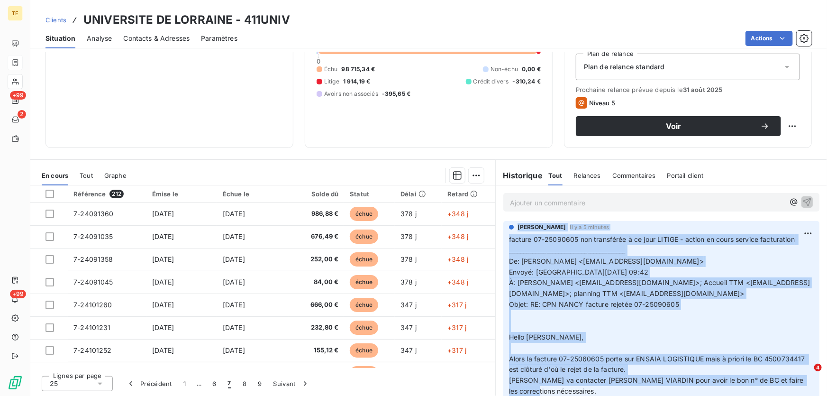
drag, startPoint x: 568, startPoint y: 306, endPoint x: 503, endPoint y: 219, distance: 108.0
click at [445, 219] on div "[PERSON_NAME] il y a 5 minutes facture 07-25090605 non transférée à ce jour LIT…" at bounding box center [661, 311] width 331 height 185
copy div "[PERSON_NAME] il y a 5 minutes facture 07-25090605 non transférée à ce jour LIT…"
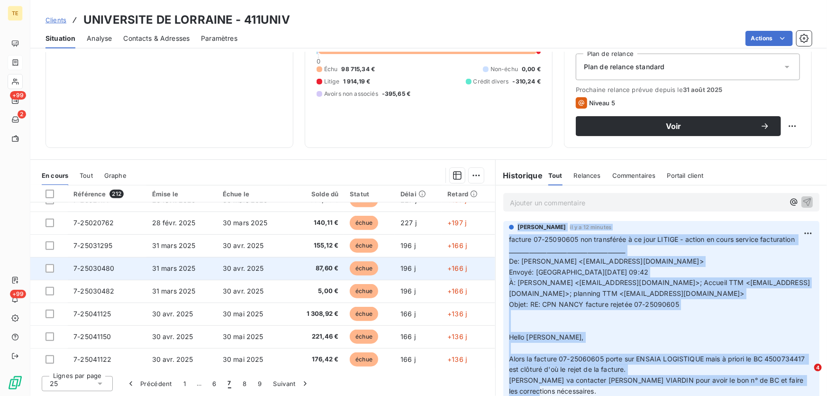
scroll to position [403, 0]
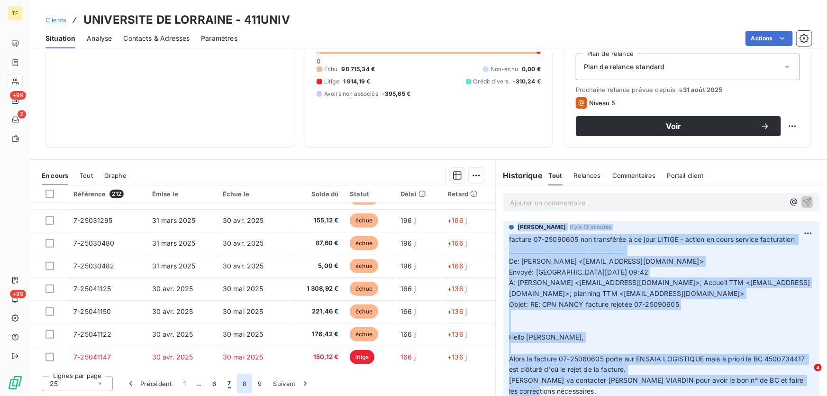
click at [243, 249] on button "8" at bounding box center [244, 383] width 15 height 20
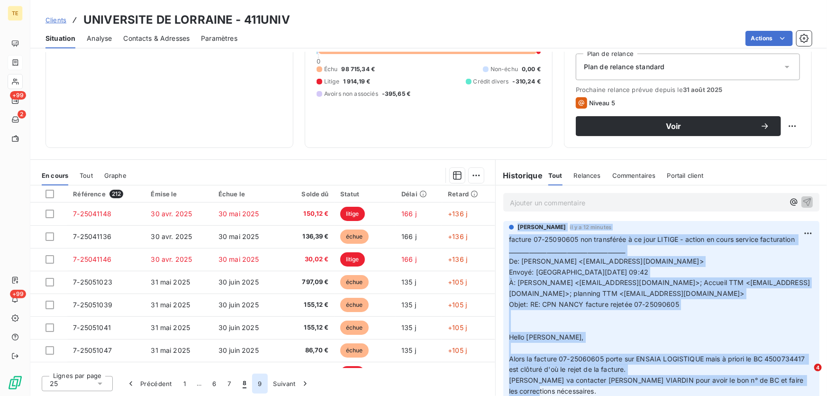
click at [257, 249] on button "9" at bounding box center [259, 383] width 15 height 20
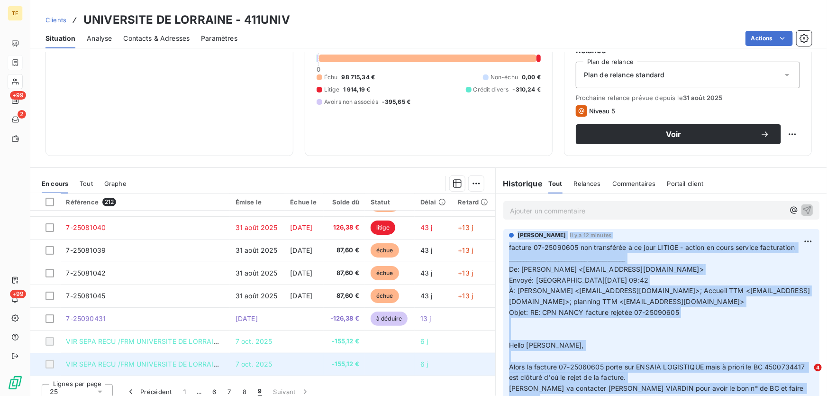
scroll to position [104, 0]
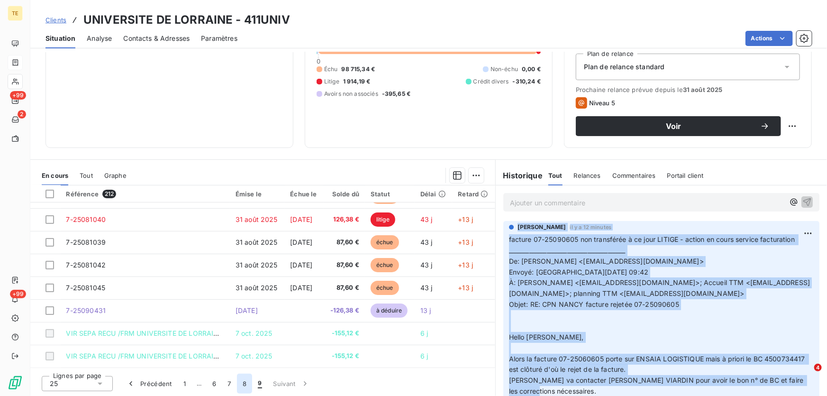
click at [242, 249] on button "8" at bounding box center [244, 383] width 15 height 20
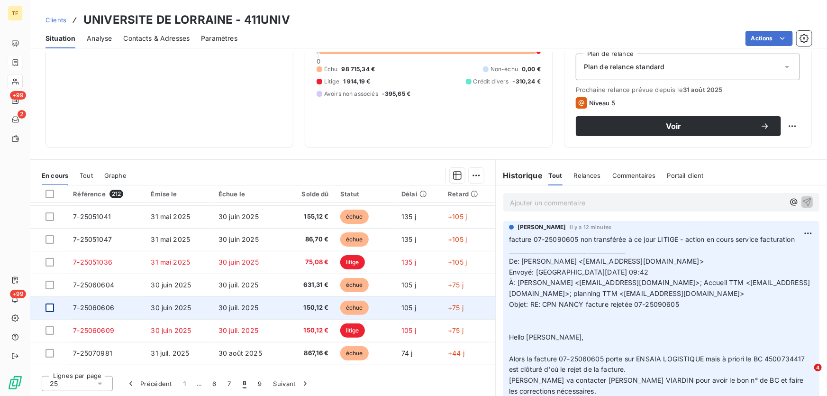
click at [51, 249] on div at bounding box center [49, 307] width 9 height 9
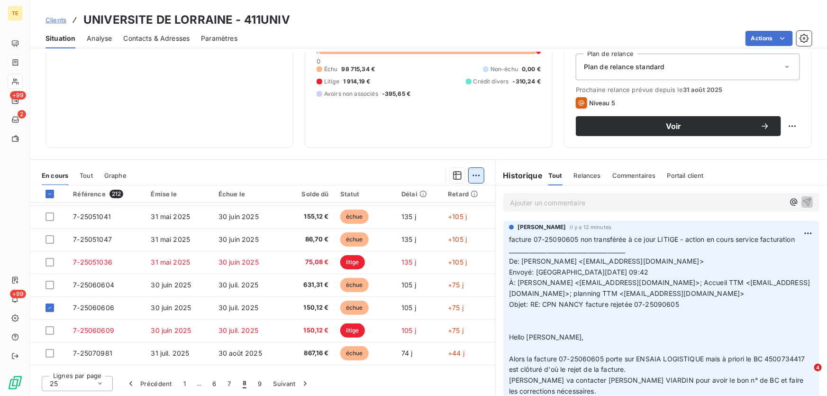
click at [445, 175] on html "TE +99 2 +99 Clients UNIVERSITE DE LORRAINE - 411UNIV Situation Analyse Contact…" at bounding box center [413, 198] width 827 height 396
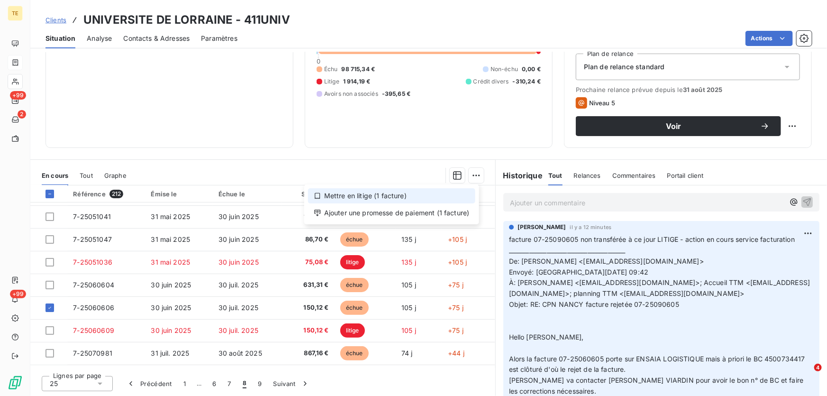
drag, startPoint x: 426, startPoint y: 214, endPoint x: 388, endPoint y: 198, distance: 41.2
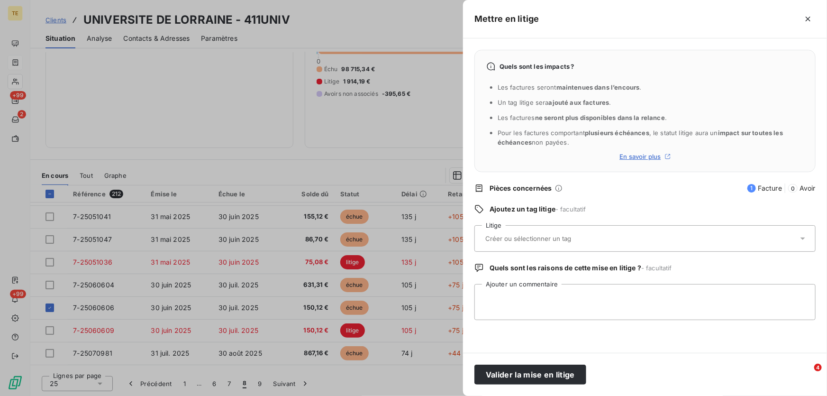
click at [445, 241] on input "text" at bounding box center [553, 238] width 138 height 9
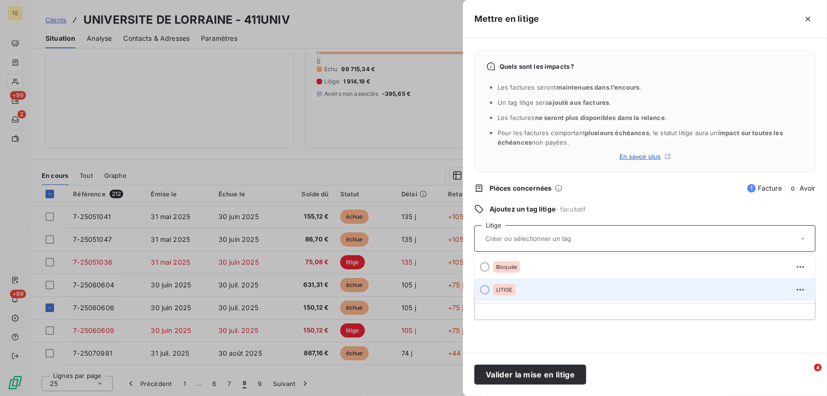
click at [445, 249] on div "LITIGE" at bounding box center [504, 289] width 22 height 11
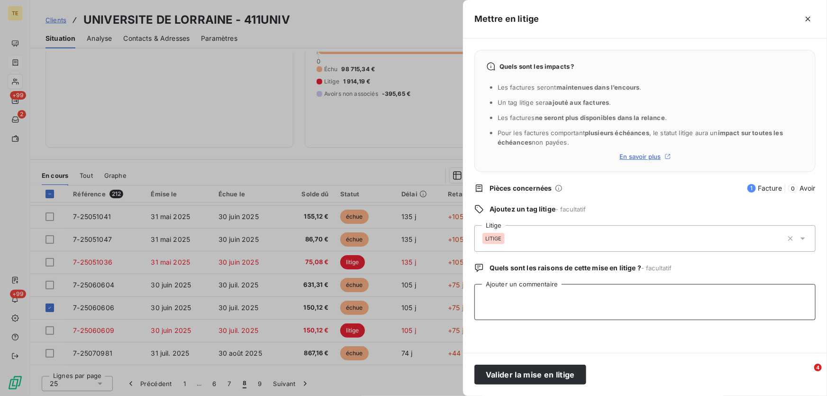
click at [445, 249] on textarea "Ajouter un commentaire" at bounding box center [644, 302] width 341 height 36
paste textarea "[PERSON_NAME] il y a 12 minutes facture 07-25090605 non transférée à ce jour LI…"
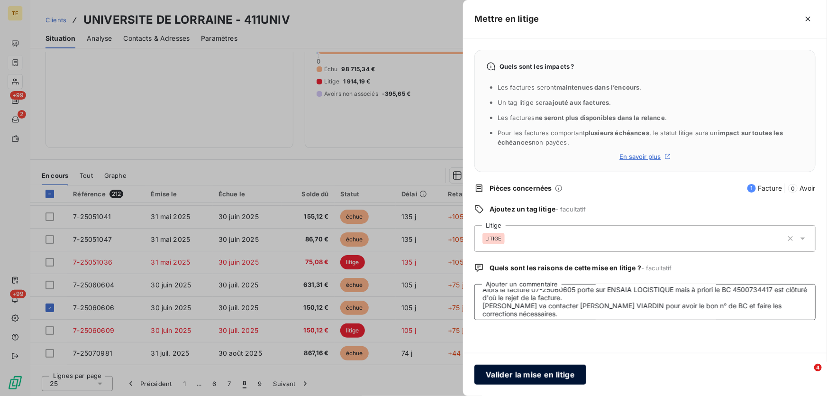
type textarea "[PERSON_NAME] il y a 12 minutes facture 07-25090605 non transférée à ce jour LI…"
click at [445, 249] on button "Valider la mise en litige" at bounding box center [530, 374] width 112 height 20
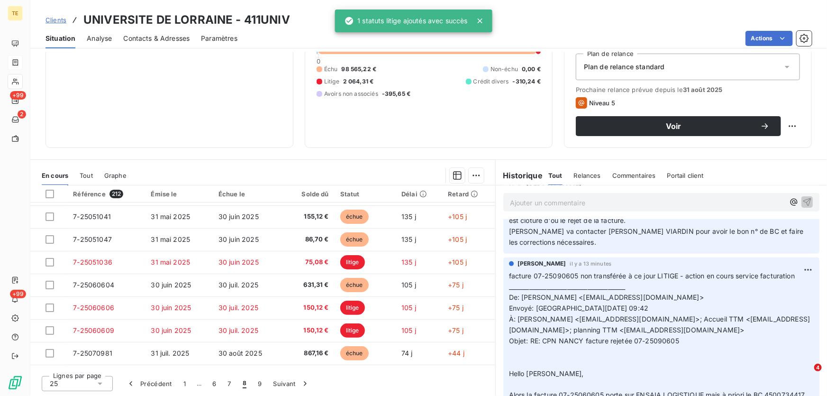
scroll to position [215, 0]
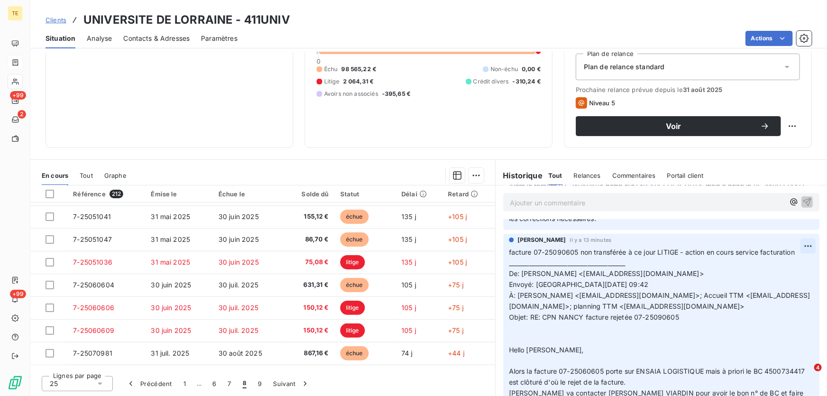
click at [445, 244] on html "TE +99 2 +99 Clients UNIVERSITE DE LORRAINE - 411UNIV Situation Analyse Contact…" at bounding box center [413, 198] width 827 height 396
click at [445, 249] on div "Supprimer" at bounding box center [772, 283] width 53 height 15
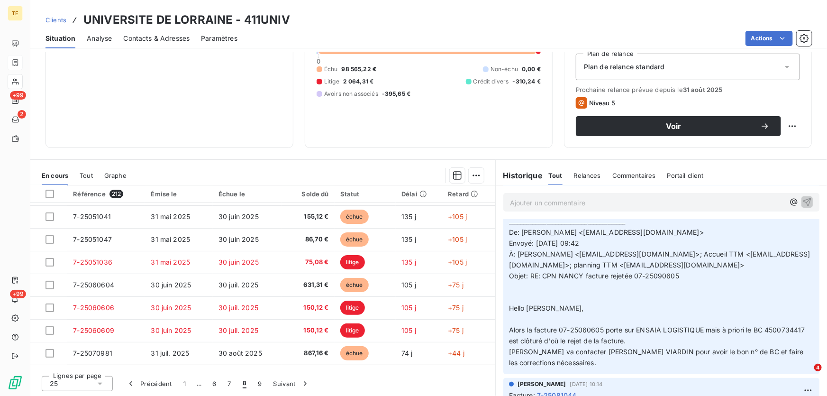
scroll to position [129, 0]
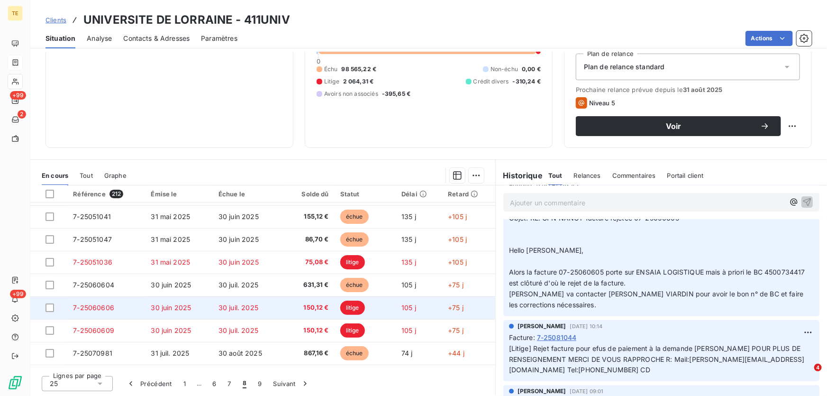
click at [84, 249] on span "7-25060606" at bounding box center [93, 307] width 41 height 8
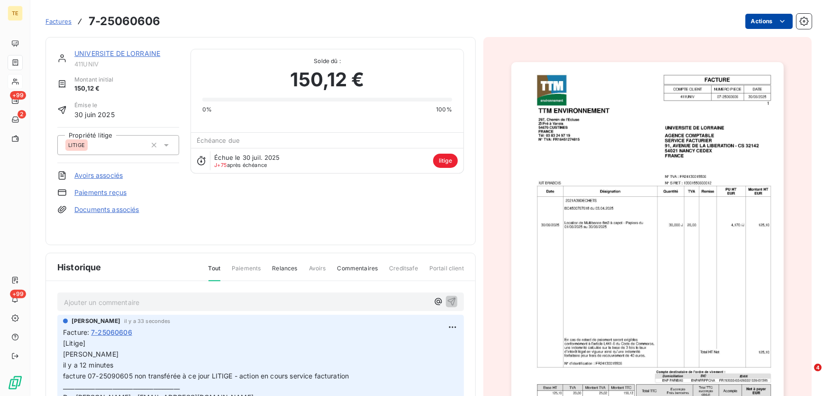
click at [445, 22] on html "TE +99 2 +99 Factures 7-25060606 Actions UNIVERSITE DE LORRAINE 411UNIV Montant…" at bounding box center [413, 198] width 827 height 396
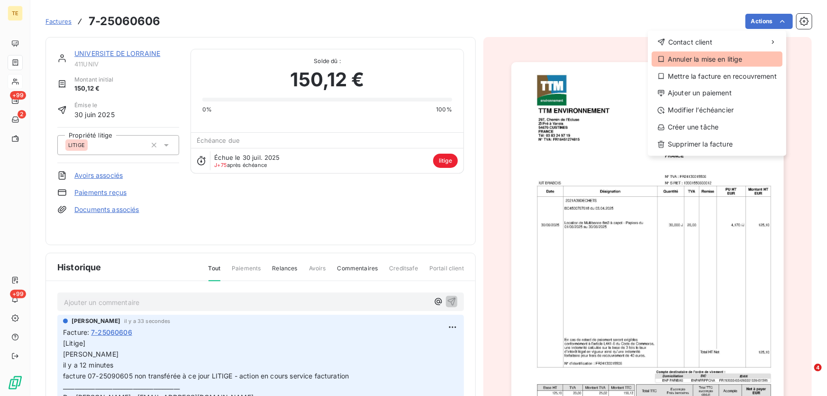
click at [445, 59] on div "Annuler la mise en litige" at bounding box center [717, 59] width 131 height 15
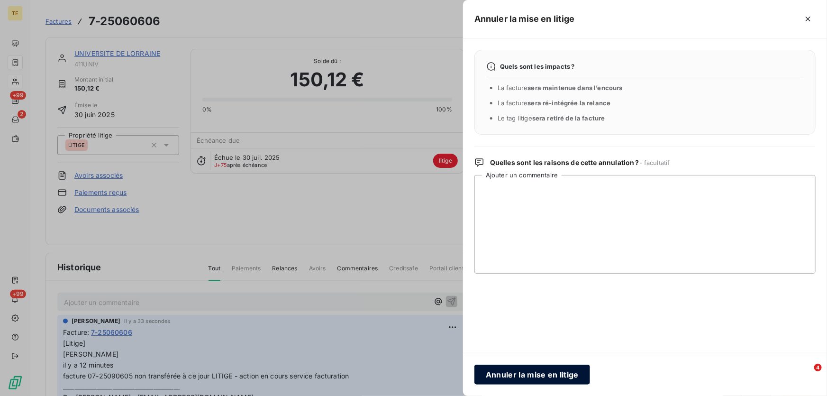
click at [445, 249] on button "Annuler la mise en litige" at bounding box center [532, 374] width 116 height 20
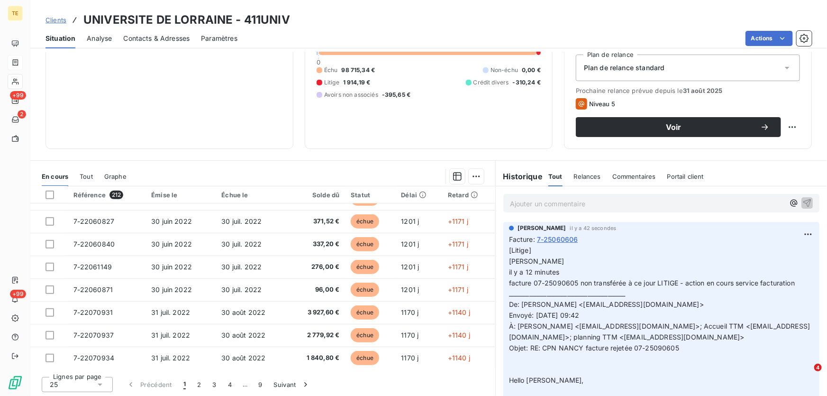
scroll to position [104, 0]
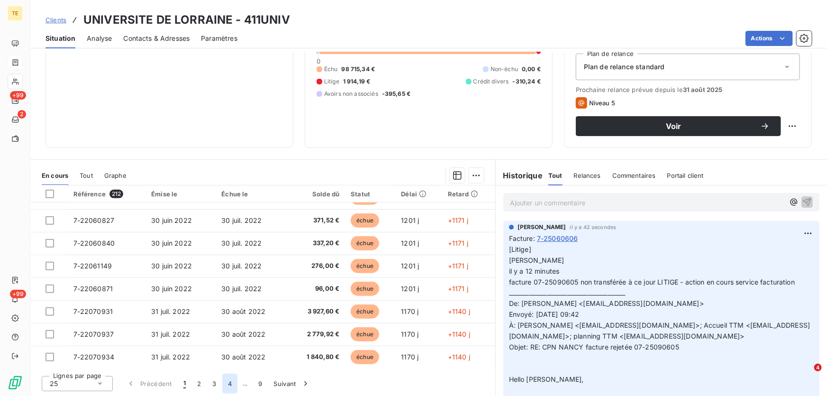
click at [232, 249] on button "4" at bounding box center [229, 383] width 15 height 20
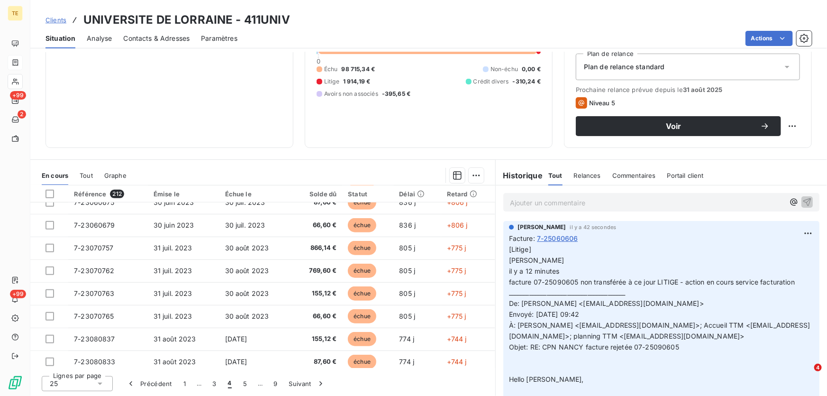
scroll to position [403, 0]
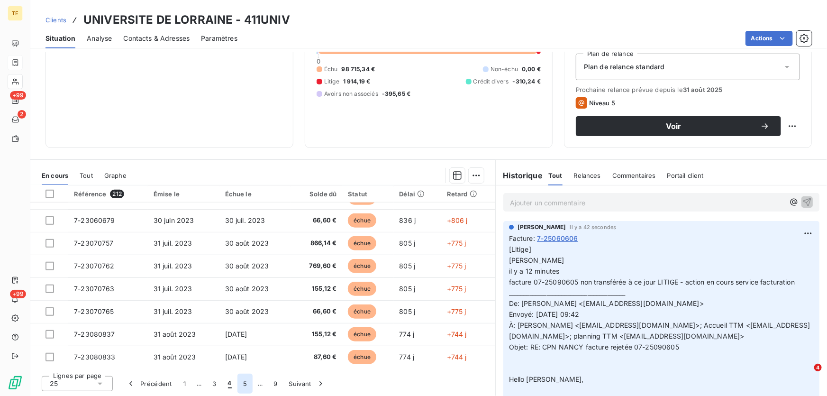
click at [245, 249] on button "5" at bounding box center [244, 383] width 15 height 20
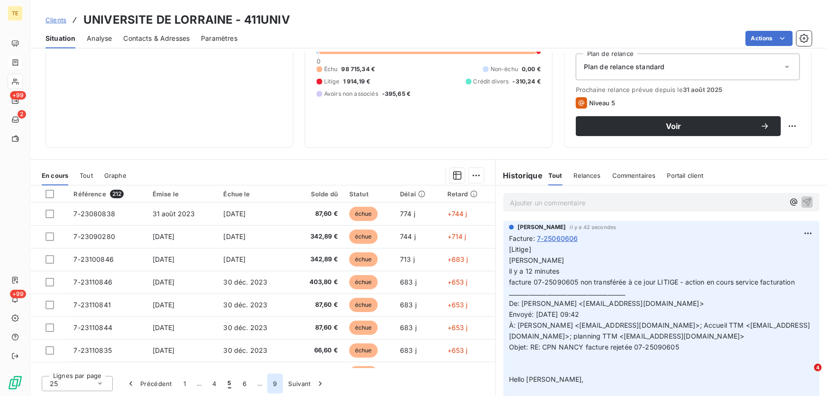
click at [273, 249] on button "9" at bounding box center [274, 383] width 15 height 20
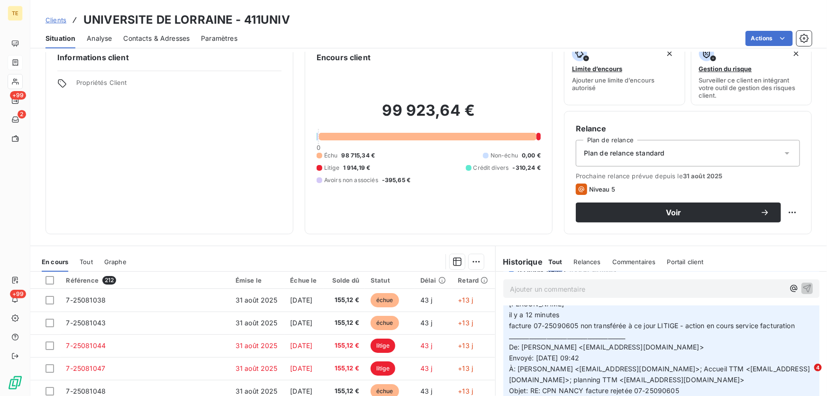
scroll to position [0, 0]
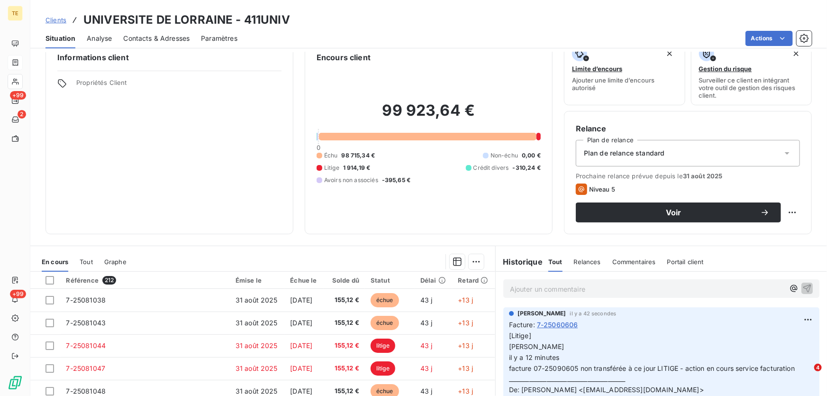
click at [445, 249] on span "7-25060606" at bounding box center [557, 324] width 41 height 10
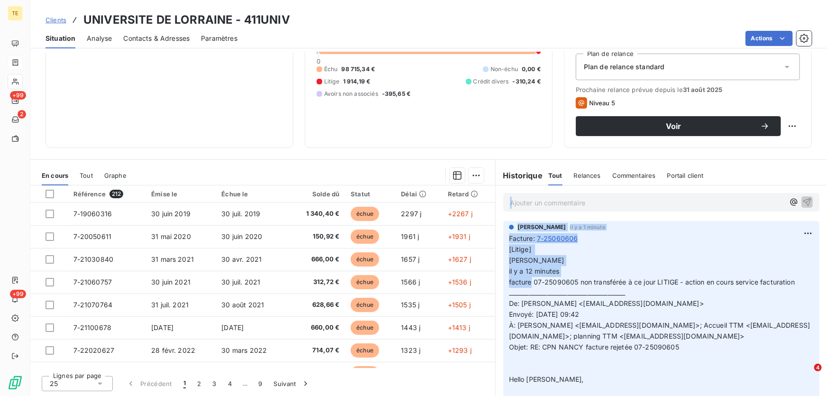
drag, startPoint x: 505, startPoint y: 344, endPoint x: 584, endPoint y: 373, distance: 84.0
click at [445, 249] on p "[Litige] [PERSON_NAME] il y a 12 minutes facture 07-25090605 non transférée à c…" at bounding box center [661, 341] width 305 height 195
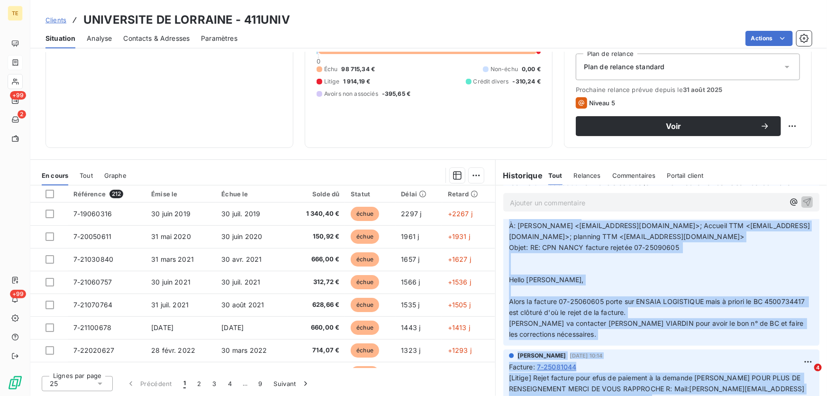
scroll to position [168, 0]
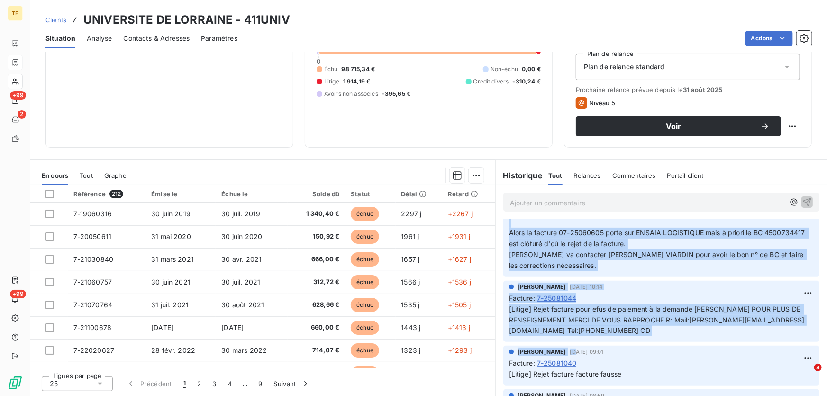
drag, startPoint x: 506, startPoint y: 303, endPoint x: 719, endPoint y: 270, distance: 215.4
click at [445, 249] on p "[Litige] [PERSON_NAME] il y a 12 minutes facture 07-25090605 non transférée à c…" at bounding box center [661, 173] width 305 height 195
copy span "De: [PERSON_NAME] <[EMAIL_ADDRESS][DOMAIN_NAME]> Envoyé: [GEOGRAPHIC_DATA][DATE…"
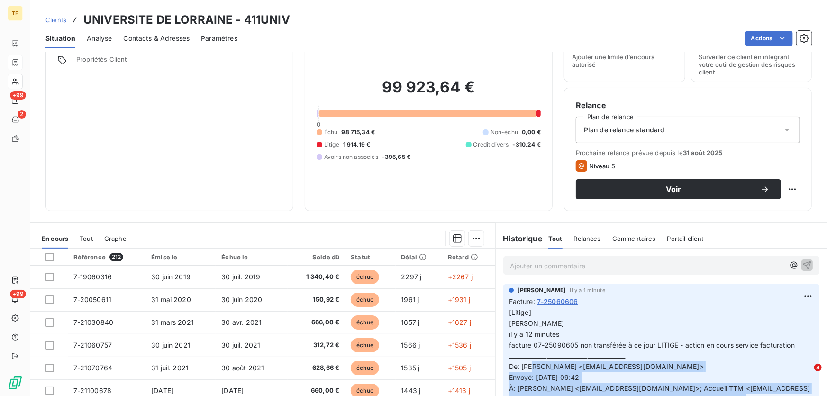
scroll to position [18, 0]
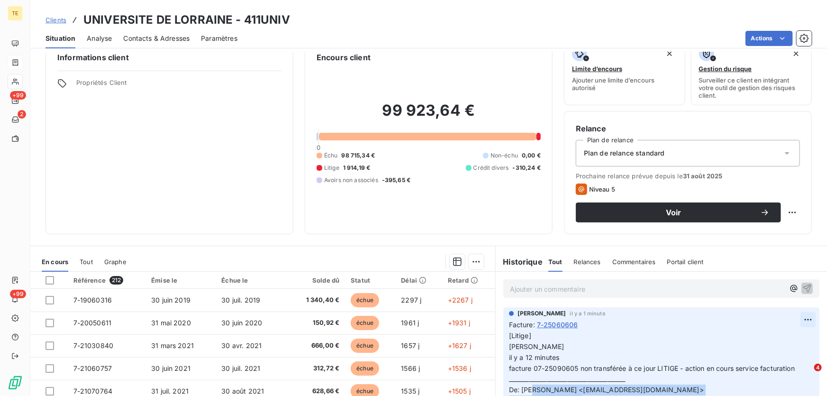
click at [445, 249] on html "TE +99 2 +99 Clients UNIVERSITE DE LORRAINE - 411UNIV Situation Analyse Contact…" at bounding box center [413, 198] width 827 height 396
click at [445, 249] on div "Supprimer" at bounding box center [772, 357] width 53 height 15
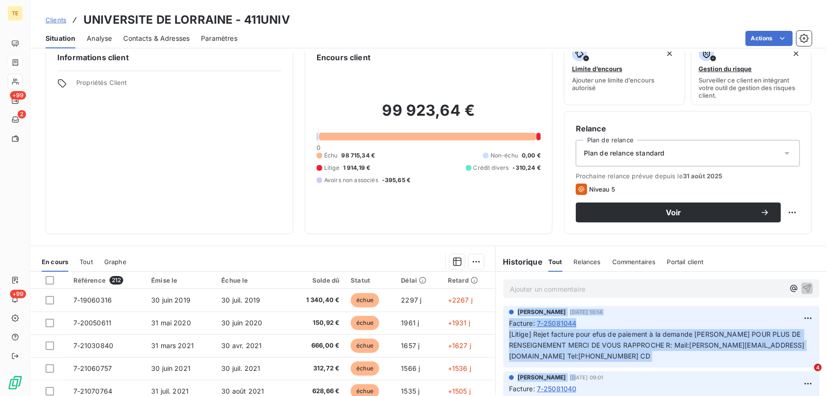
scroll to position [0, 0]
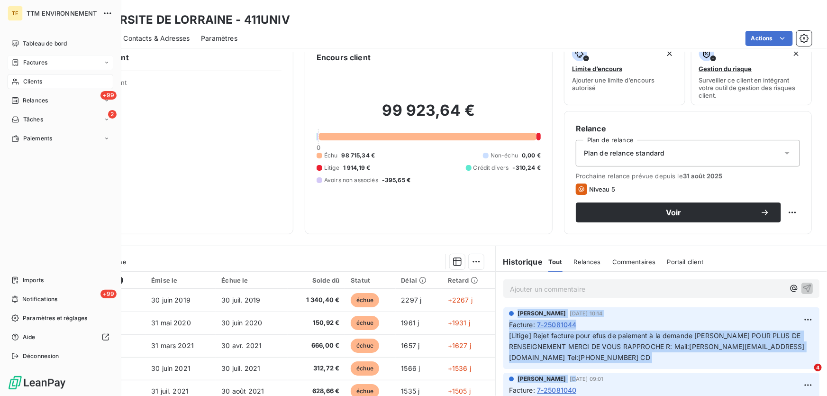
click at [38, 61] on span "Factures" at bounding box center [35, 62] width 24 height 9
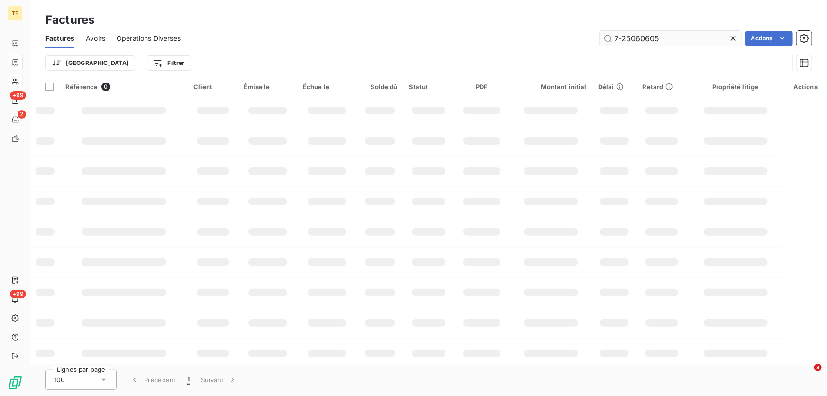
click at [445, 36] on input "7-25060605" at bounding box center [671, 38] width 142 height 15
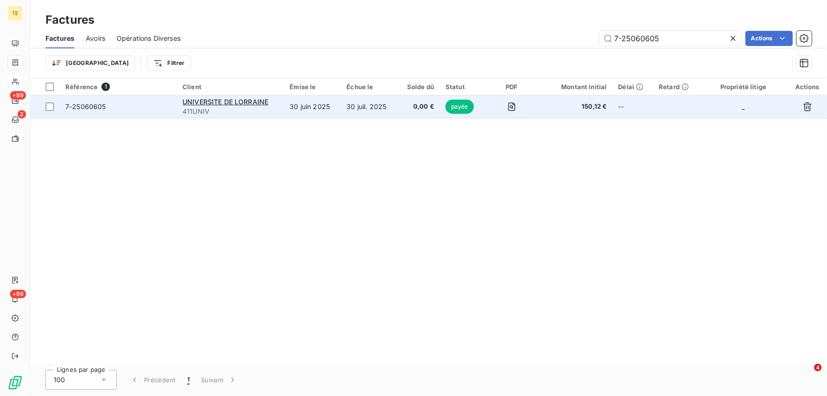
click at [100, 108] on span "7-25060605" at bounding box center [85, 106] width 41 height 8
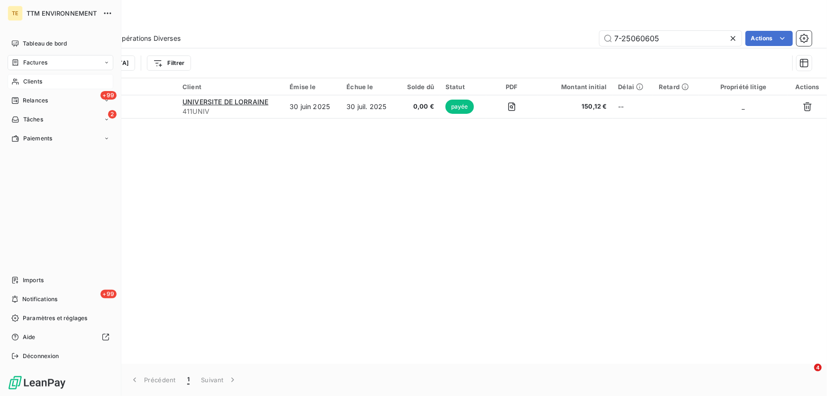
click at [40, 81] on span "Clients" at bounding box center [32, 81] width 19 height 9
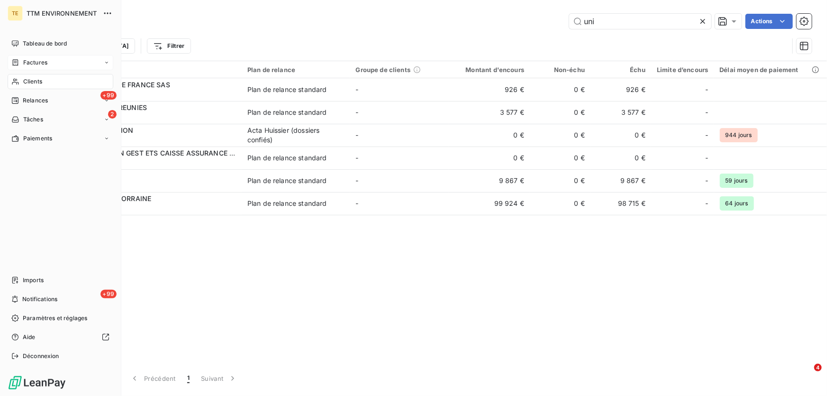
click at [35, 64] on span "Factures" at bounding box center [35, 62] width 24 height 9
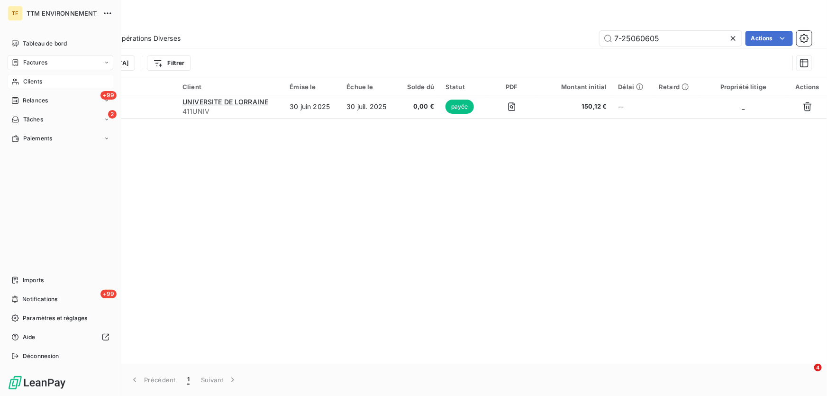
click at [37, 81] on span "Clients" at bounding box center [32, 81] width 19 height 9
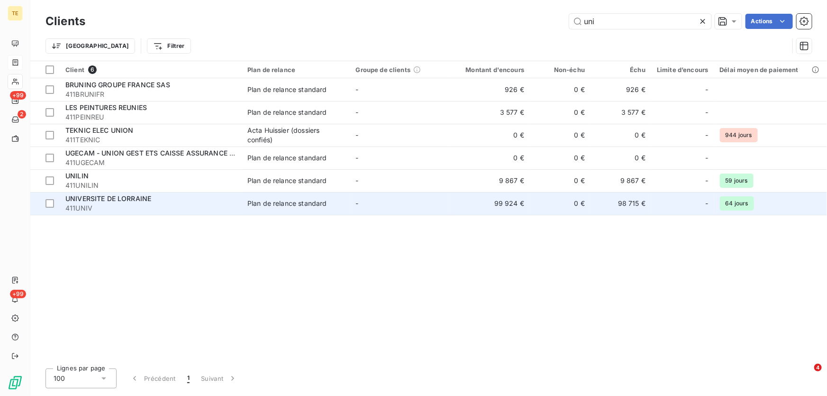
click at [119, 192] on td "UNIVERSITE DE LORRAINE 411UNIV" at bounding box center [151, 203] width 182 height 23
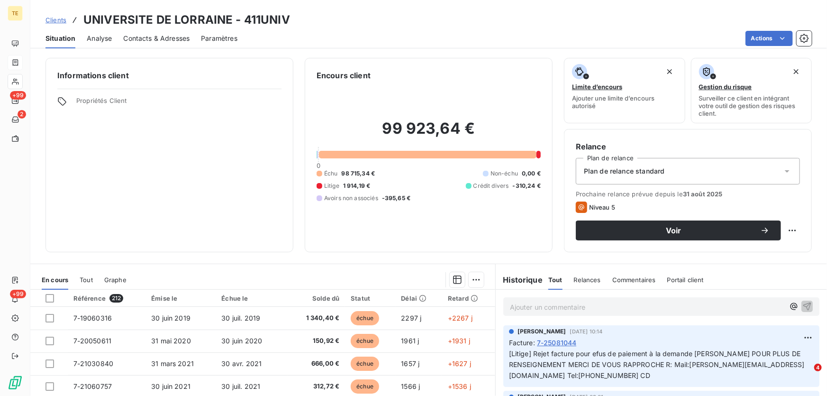
click at [445, 249] on div "Ajouter un commentaire ﻿" at bounding box center [661, 306] width 316 height 18
click at [445, 249] on p "Ajouter un commentaire ﻿" at bounding box center [647, 307] width 274 height 12
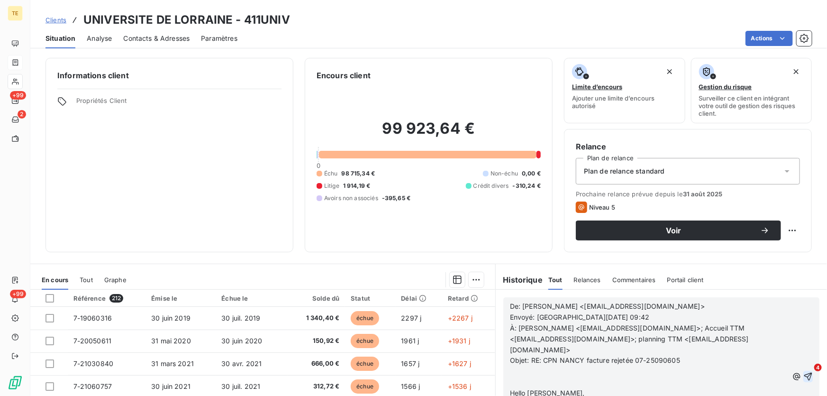
click at [445, 249] on icon "button" at bounding box center [808, 377] width 8 height 8
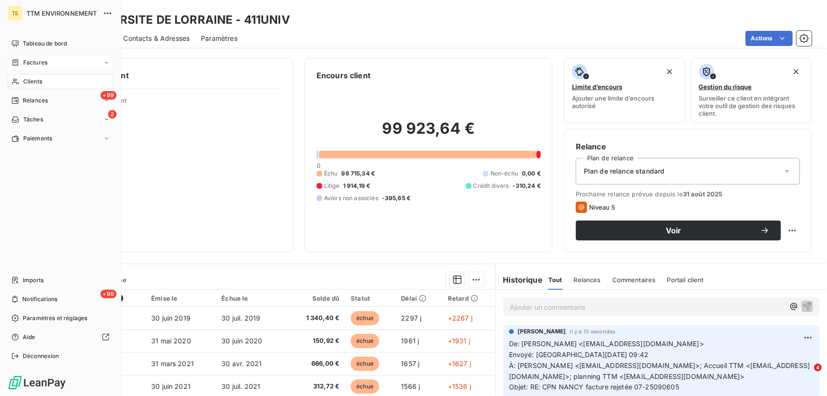
click at [33, 85] on span "Clients" at bounding box center [32, 81] width 19 height 9
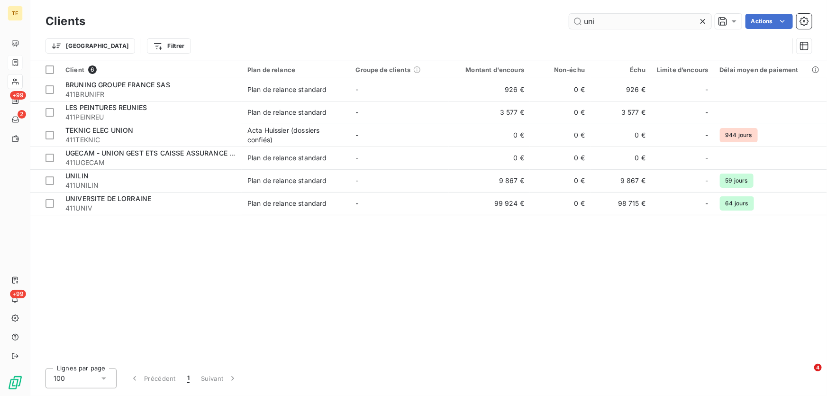
drag, startPoint x: 607, startPoint y: 18, endPoint x: 571, endPoint y: 18, distance: 36.0
click at [445, 18] on input "uni" at bounding box center [640, 21] width 142 height 15
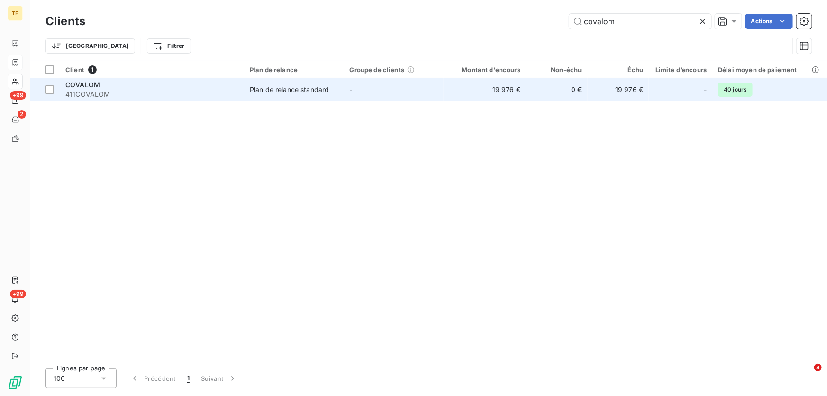
type input "covalom"
click at [99, 88] on span "COVALOM" at bounding box center [82, 85] width 35 height 8
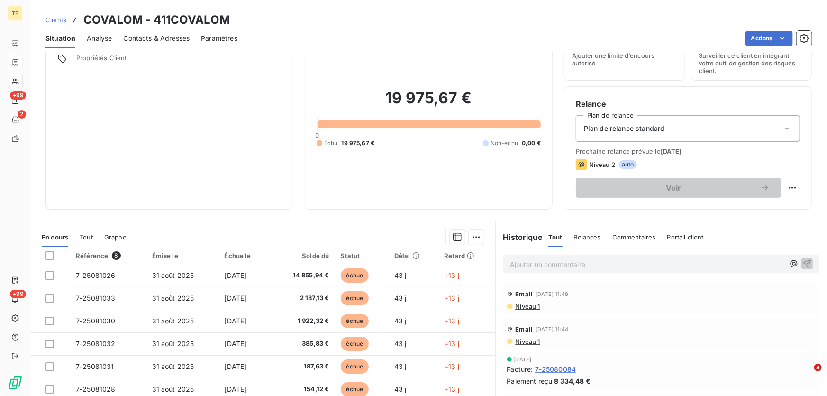
scroll to position [43, 0]
click at [445, 249] on p "Ajouter un commentaire ﻿" at bounding box center [647, 264] width 274 height 12
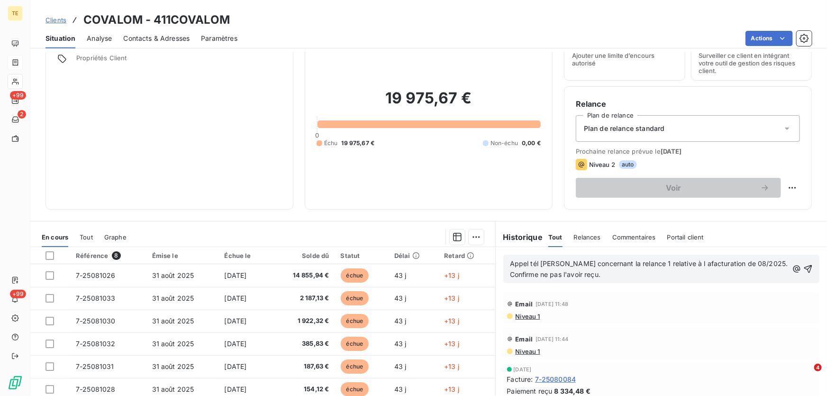
click at [445, 249] on span "Appel tél [PERSON_NAME] concernant la relance 1 relative à l afacturation de 08…" at bounding box center [650, 268] width 280 height 19
click at [445, 249] on p "Appel tél [PERSON_NAME] concernant la relance 1 relative à la facturation de 08…" at bounding box center [649, 269] width 278 height 22
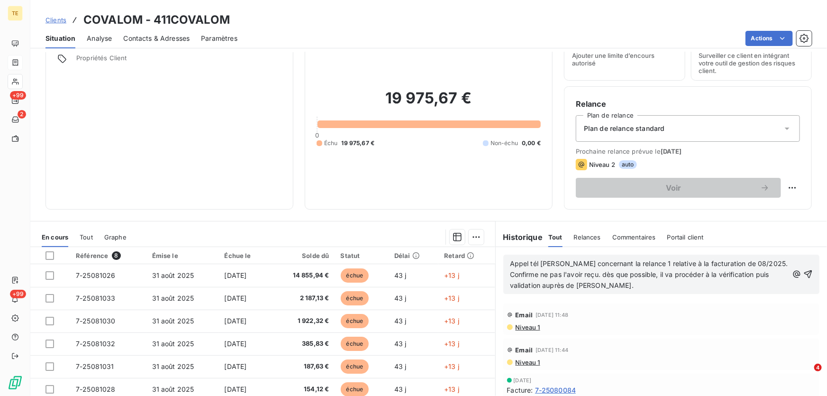
click at [445, 249] on span "Appel tél [PERSON_NAME] concernant la relance 1 relative à la facturation de 08…" at bounding box center [650, 274] width 280 height 30
drag, startPoint x: 798, startPoint y: 270, endPoint x: 716, endPoint y: 288, distance: 83.9
click at [445, 249] on div "Appel tél [PERSON_NAME] concernant la relance 1 relative à la facturation de 08…" at bounding box center [661, 274] width 303 height 34
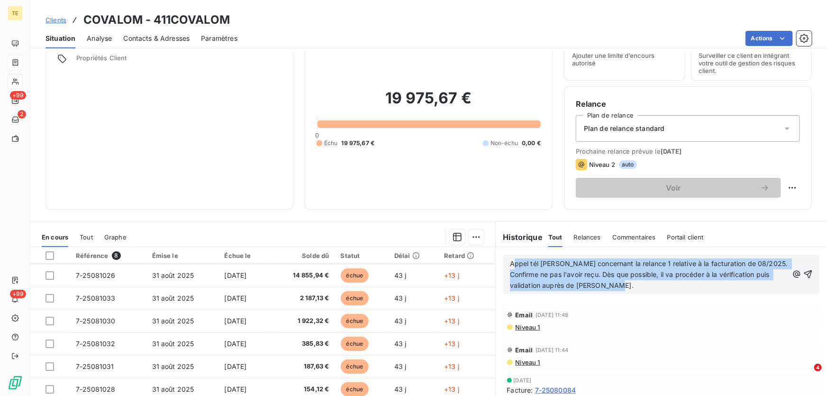
drag, startPoint x: 509, startPoint y: 262, endPoint x: 625, endPoint y: 292, distance: 120.5
click at [445, 249] on div "Appel tél [PERSON_NAME] concernant la relance 1 relative à la facturation de 08…" at bounding box center [661, 274] width 316 height 39
click at [445, 249] on p "Appel tél [PERSON_NAME] concernant la relance 1 relative à la facturation de 08…" at bounding box center [649, 274] width 278 height 33
drag, startPoint x: 643, startPoint y: 287, endPoint x: 497, endPoint y: 252, distance: 150.7
click at [445, 249] on div "Appel tél [PERSON_NAME] concernant la relance 1 relative à la facturation de 08…" at bounding box center [661, 274] width 331 height 55
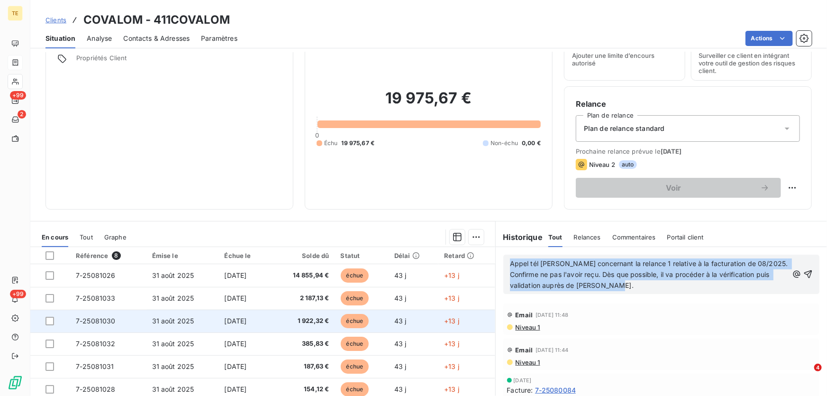
copy span "Appel tél [PERSON_NAME] concernant la relance 1 relative à la facturation de 08…"
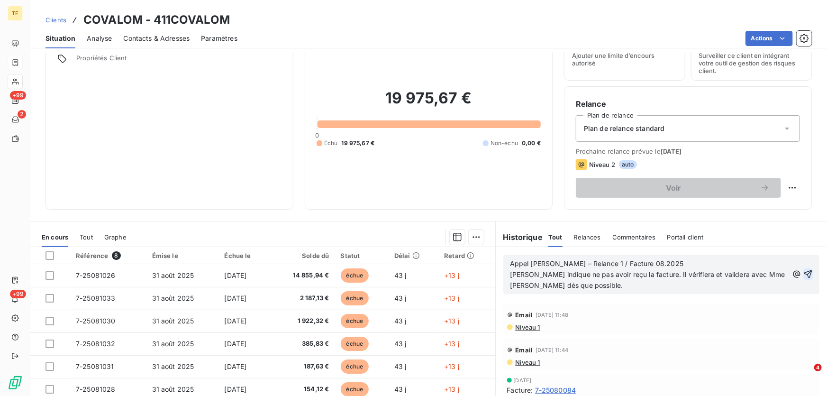
click at [445, 249] on icon "button" at bounding box center [808, 274] width 8 height 8
